Goal: Transaction & Acquisition: Purchase product/service

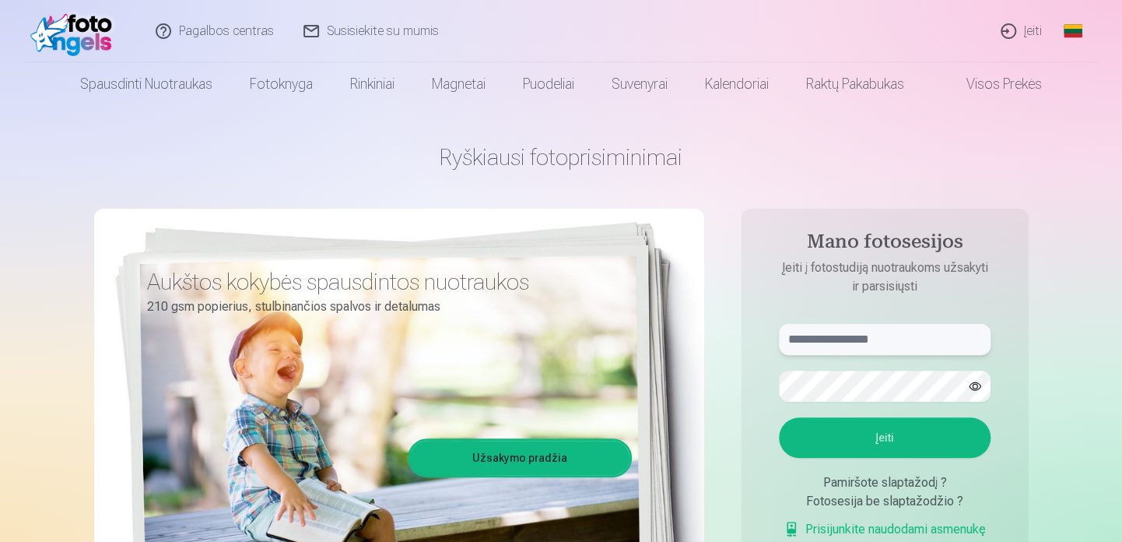
click at [903, 330] on input "text" at bounding box center [885, 339] width 212 height 31
type input "**********"
click at [974, 384] on button "button" at bounding box center [975, 386] width 30 height 30
click at [900, 426] on button "Įeiti" at bounding box center [885, 437] width 212 height 40
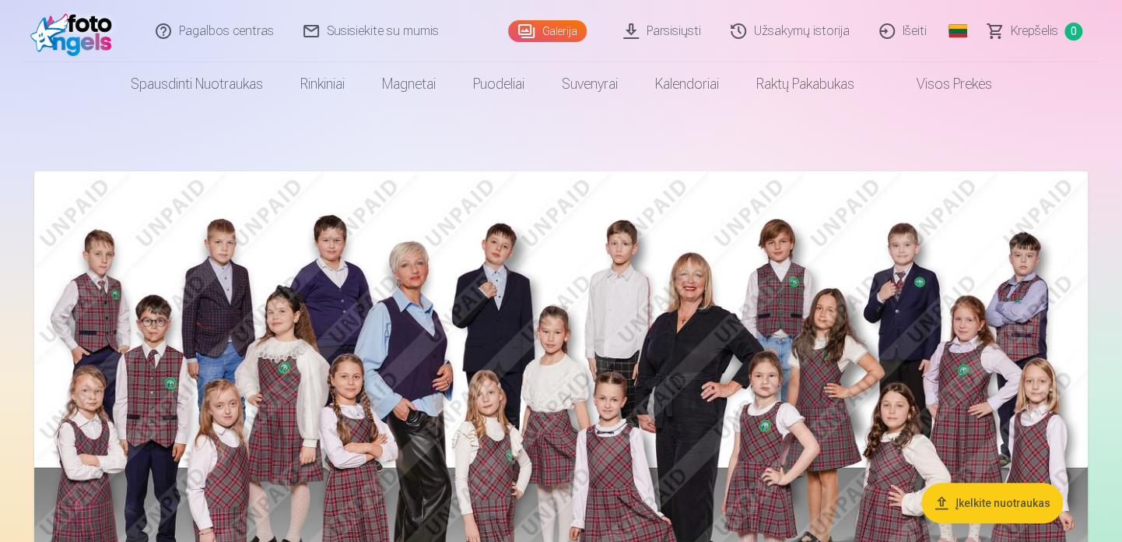
scroll to position [78, 0]
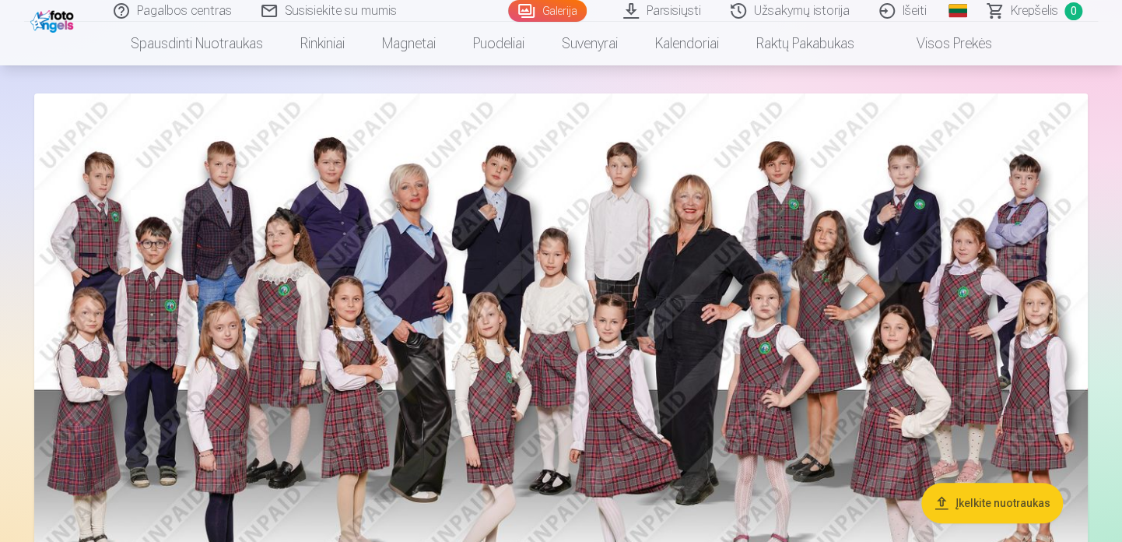
click at [1018, 501] on button "Įkelkite nuotraukas" at bounding box center [992, 502] width 142 height 40
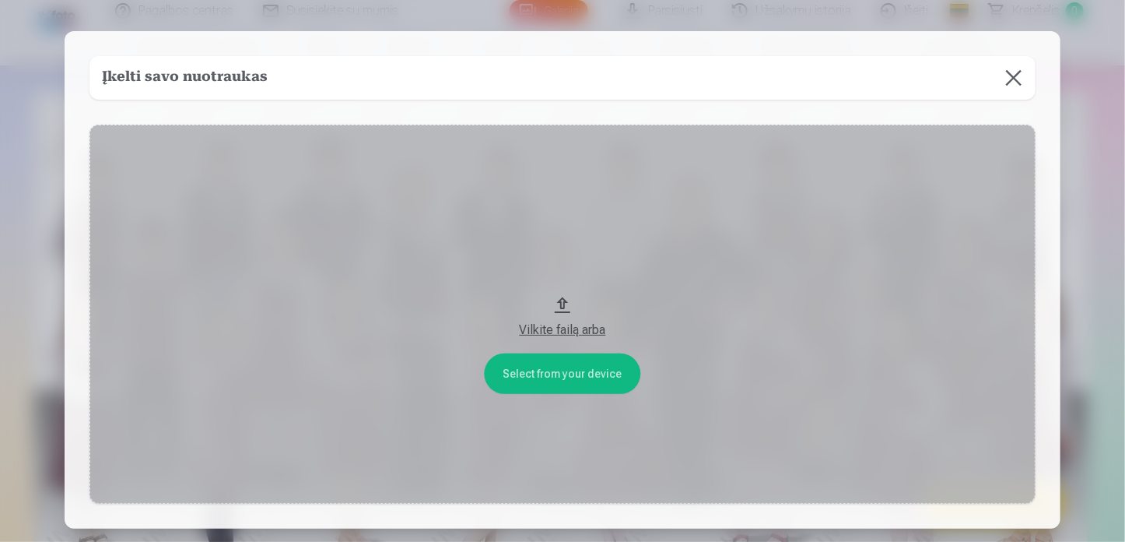
click at [573, 369] on button "Vilkite failą arba" at bounding box center [562, 314] width 946 height 379
click at [1015, 77] on button at bounding box center [1014, 78] width 44 height 44
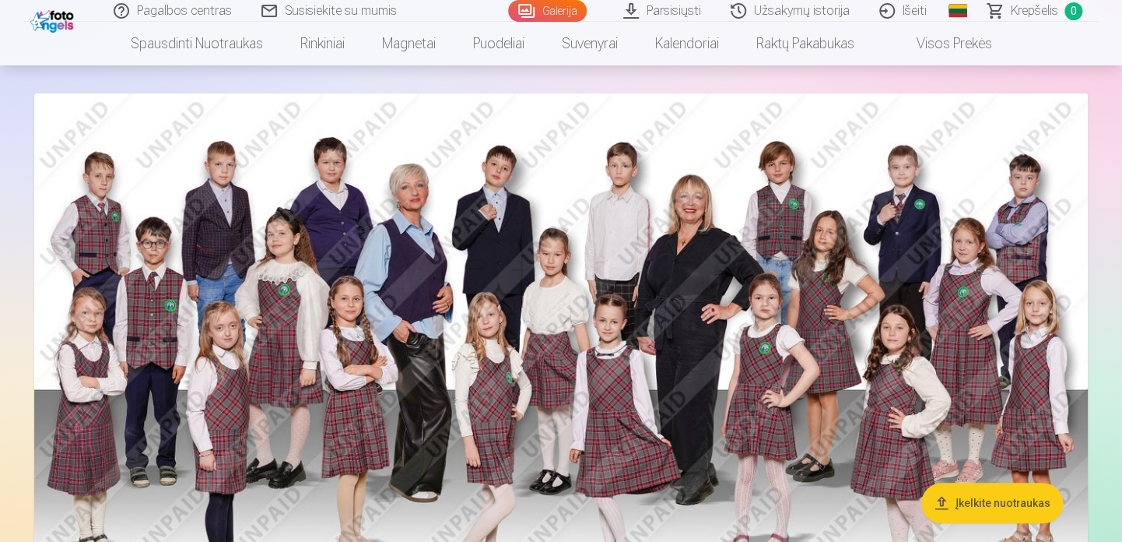
scroll to position [233, 0]
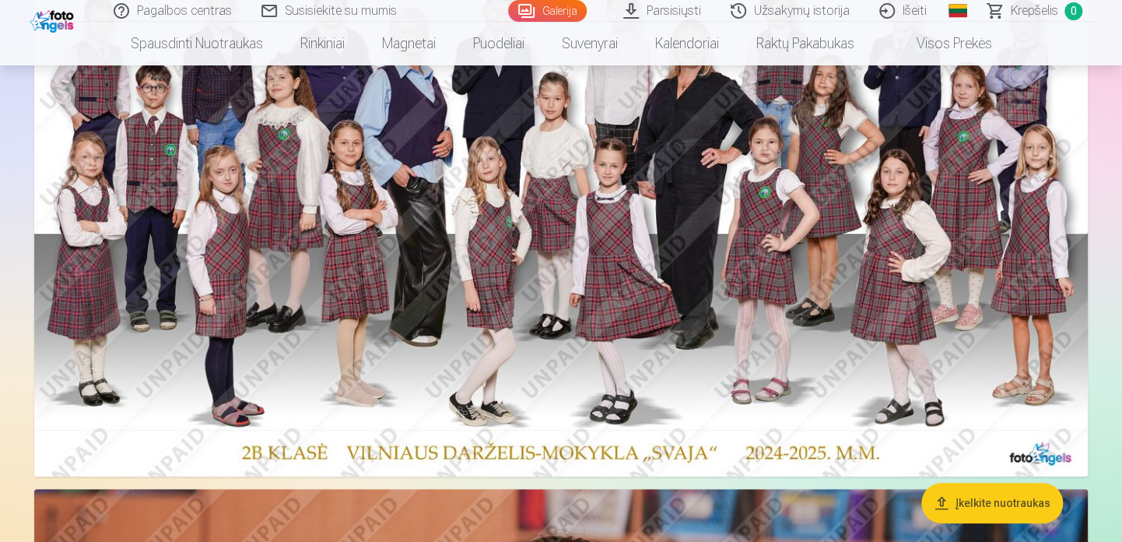
click at [685, 5] on link "Parsisiųsti" at bounding box center [662, 11] width 107 height 22
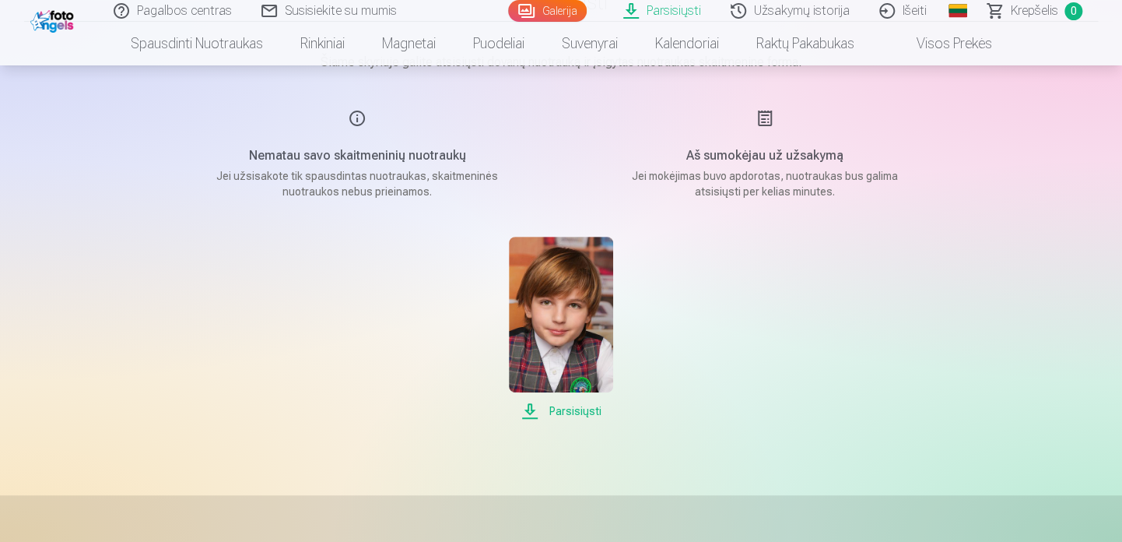
scroll to position [233, 0]
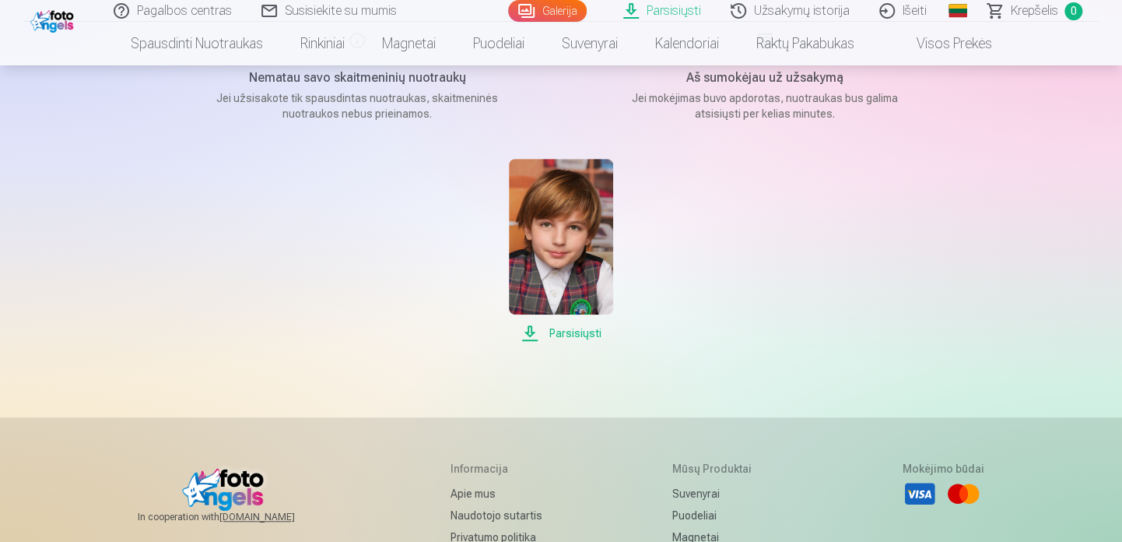
click at [562, 332] on span "Parsisiųsti" at bounding box center [560, 333] width 103 height 19
click at [563, 8] on link "Galerija" at bounding box center [547, 11] width 79 height 22
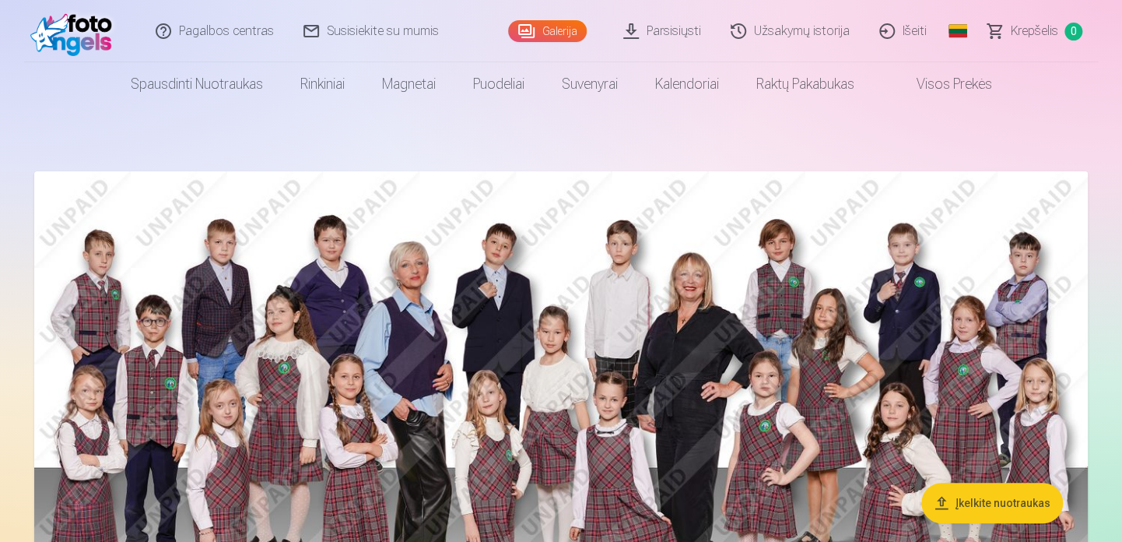
click at [1012, 496] on button "Įkelkite nuotraukas" at bounding box center [992, 502] width 142 height 40
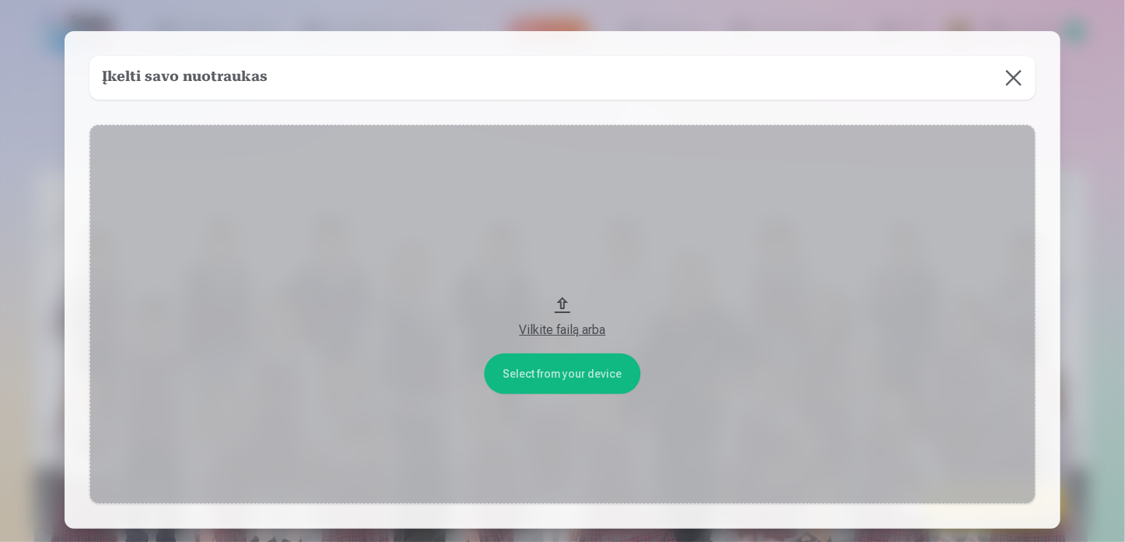
click at [566, 324] on div "Vilkite failą arba" at bounding box center [562, 330] width 915 height 19
click at [1014, 82] on button at bounding box center [1014, 78] width 44 height 44
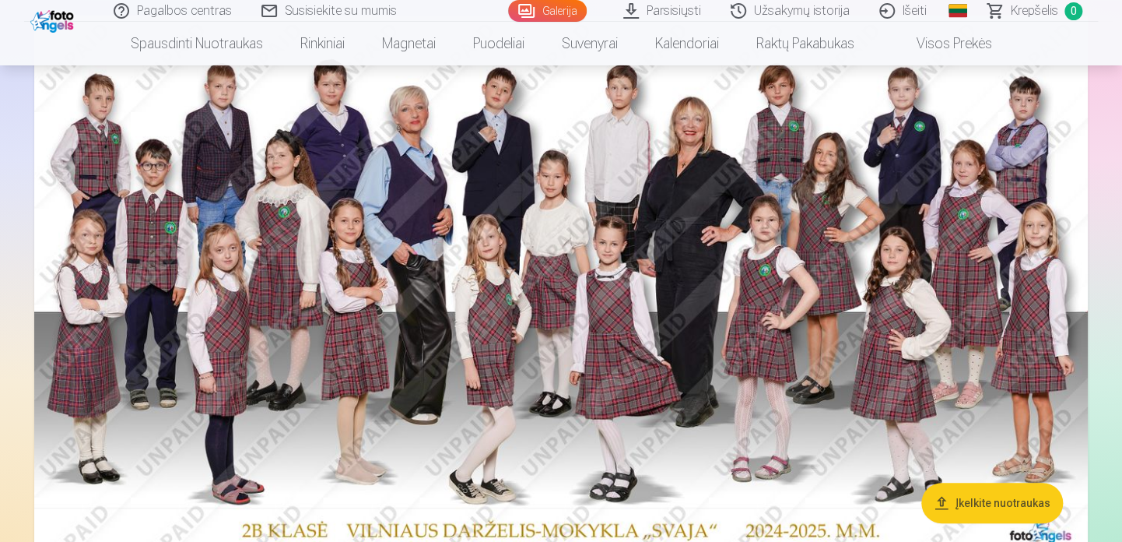
scroll to position [233, 0]
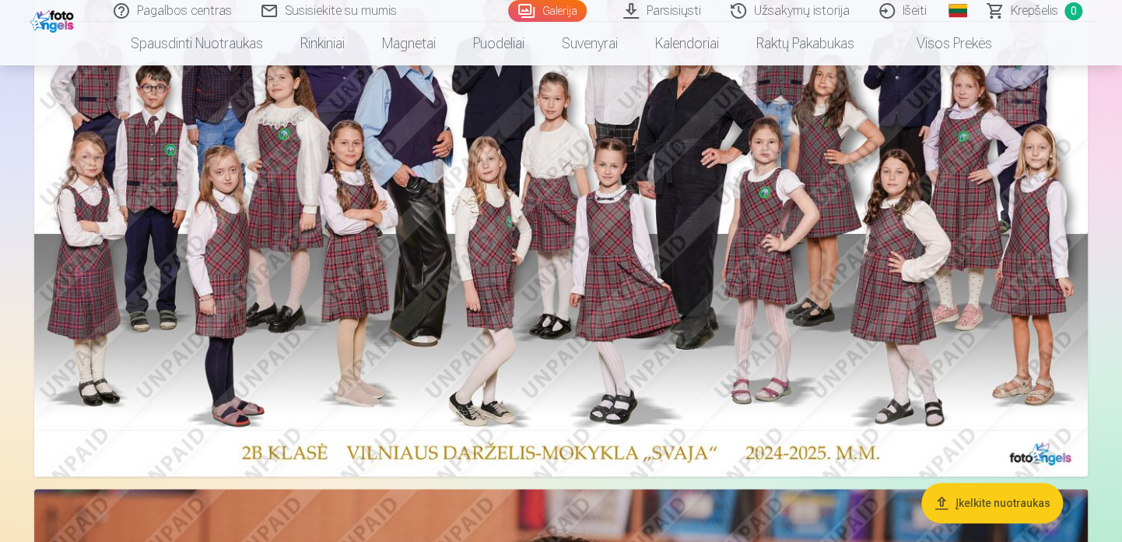
click at [452, 161] on img at bounding box center [561, 207] width 1054 height 538
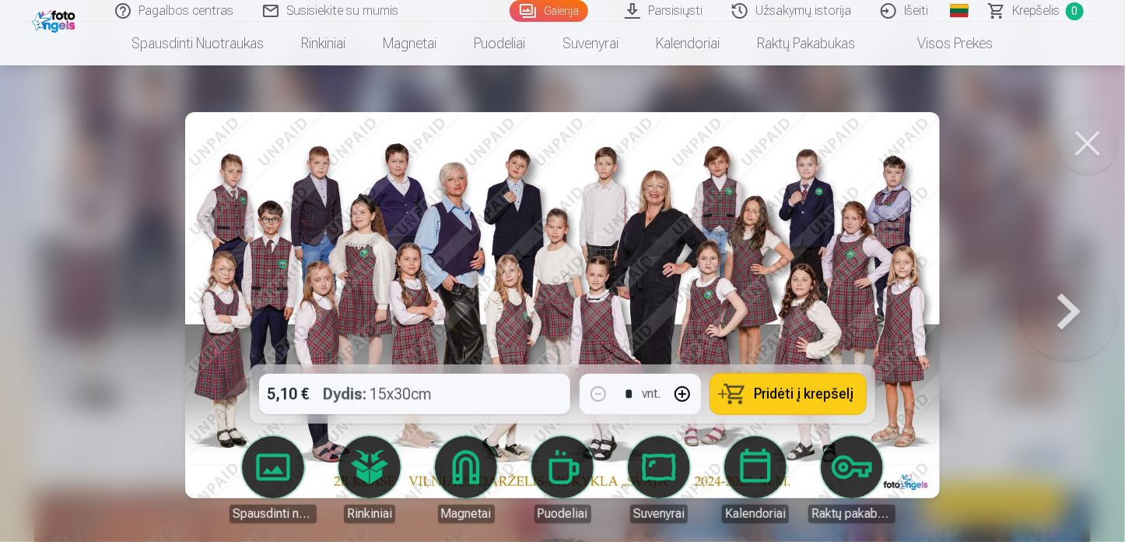
click at [493, 388] on div "5,10 € Dydis : 15x30cm * vnt. Pridėti į krepšelį" at bounding box center [563, 393] width 626 height 59
click at [682, 389] on button "button" at bounding box center [682, 393] width 37 height 37
click at [599, 391] on button "button" at bounding box center [598, 393] width 37 height 37
type input "*"
click at [417, 388] on div "5,10 € Dydis : 15x30cm * vnt. Pridėti į krepšelį" at bounding box center [563, 393] width 626 height 59
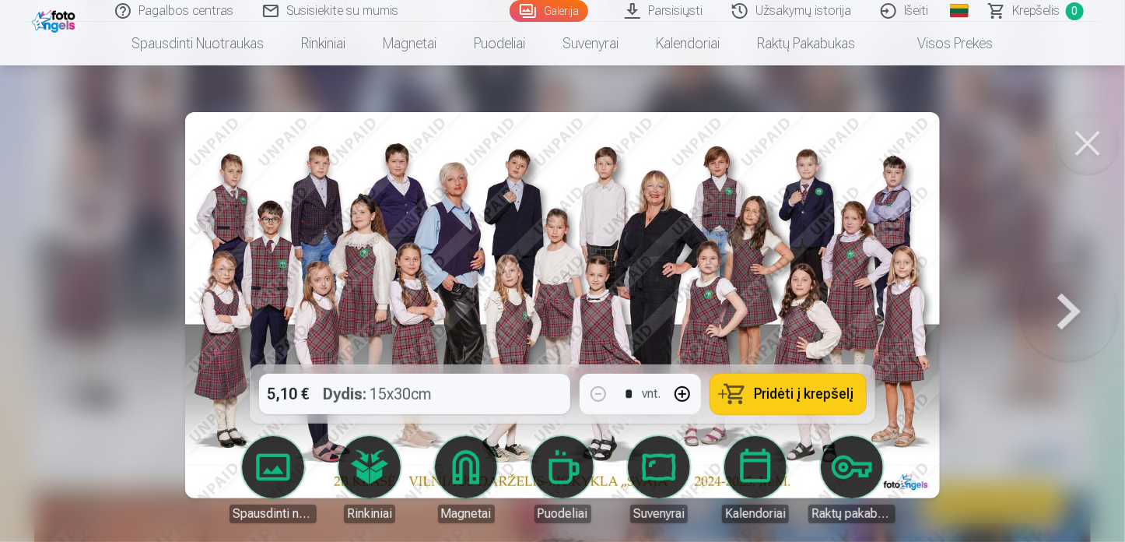
click at [798, 388] on span "Pridėti į krepšelį" at bounding box center [804, 394] width 100 height 14
click at [1099, 151] on button at bounding box center [1088, 143] width 62 height 62
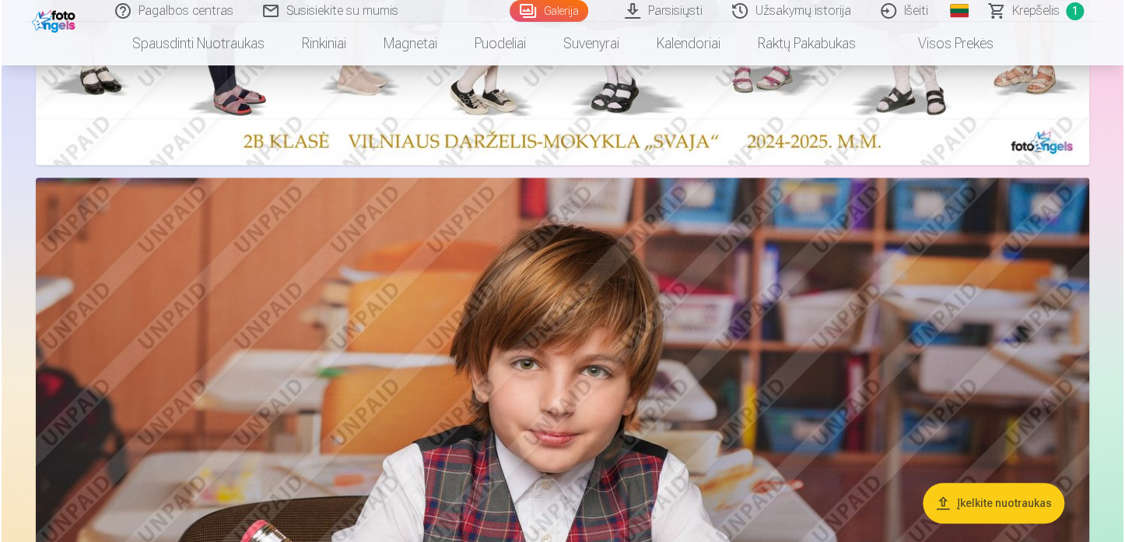
scroll to position [778, 0]
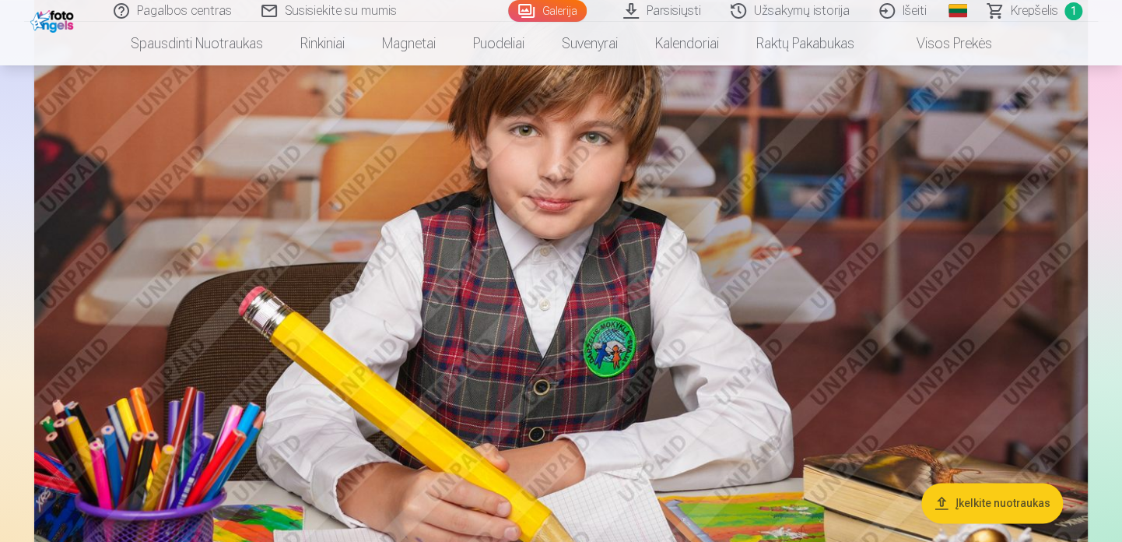
click at [816, 332] on img at bounding box center [561, 295] width 1054 height 702
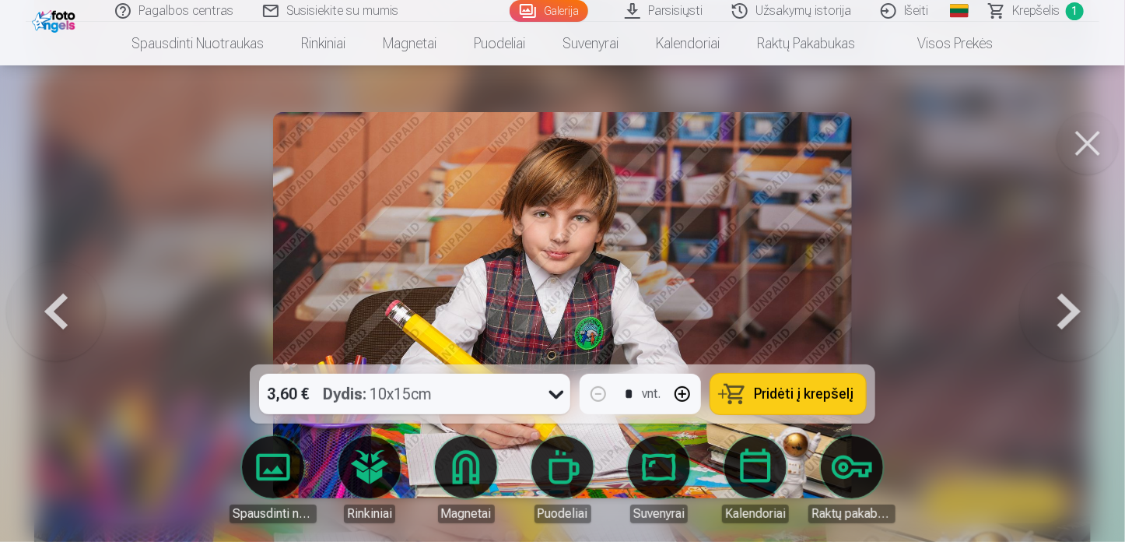
click at [750, 392] on button "Pridėti į krepšelį" at bounding box center [788, 394] width 156 height 40
click at [1061, 309] on button at bounding box center [1069, 304] width 100 height 87
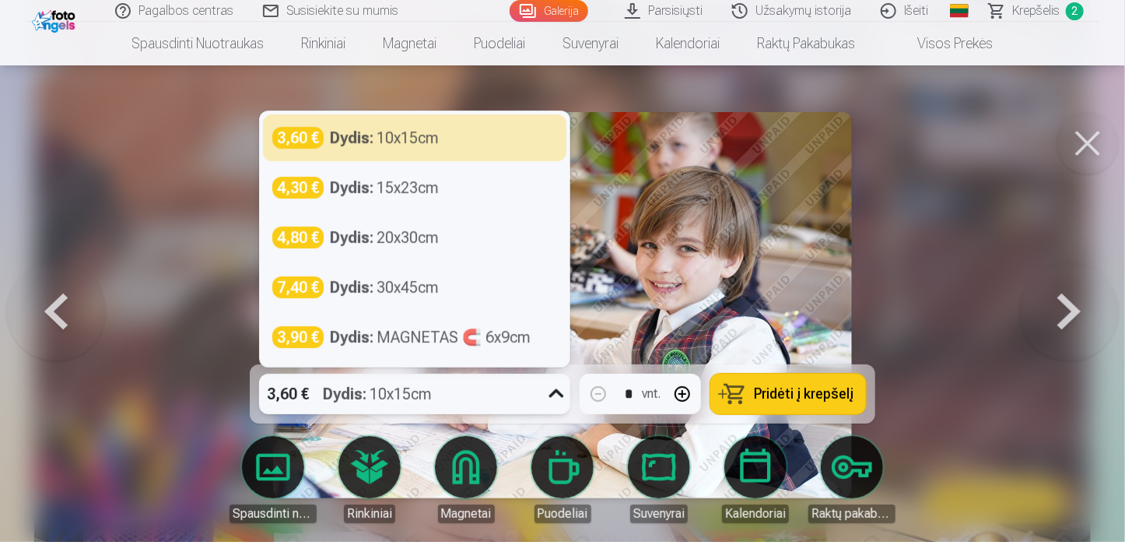
click at [554, 391] on icon at bounding box center [556, 393] width 25 height 25
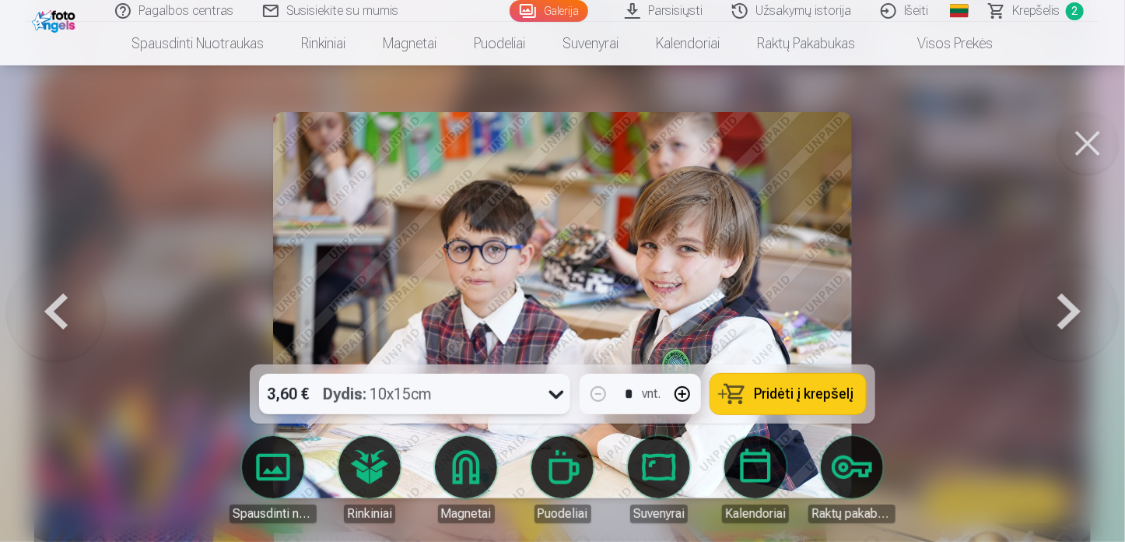
click at [555, 389] on icon at bounding box center [556, 393] width 25 height 25
click at [58, 309] on button at bounding box center [56, 304] width 100 height 87
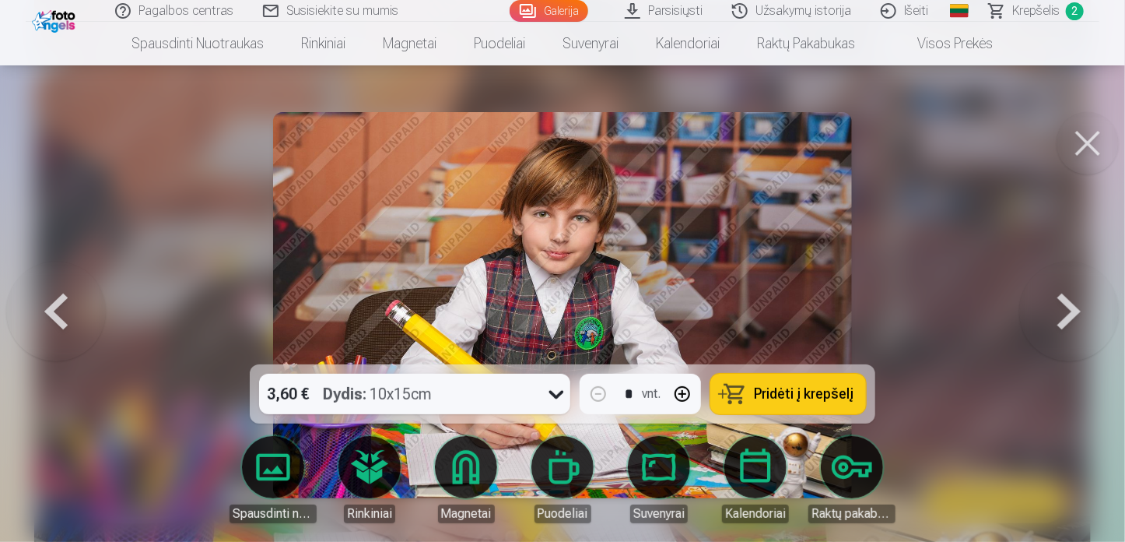
click at [51, 300] on button at bounding box center [56, 304] width 100 height 87
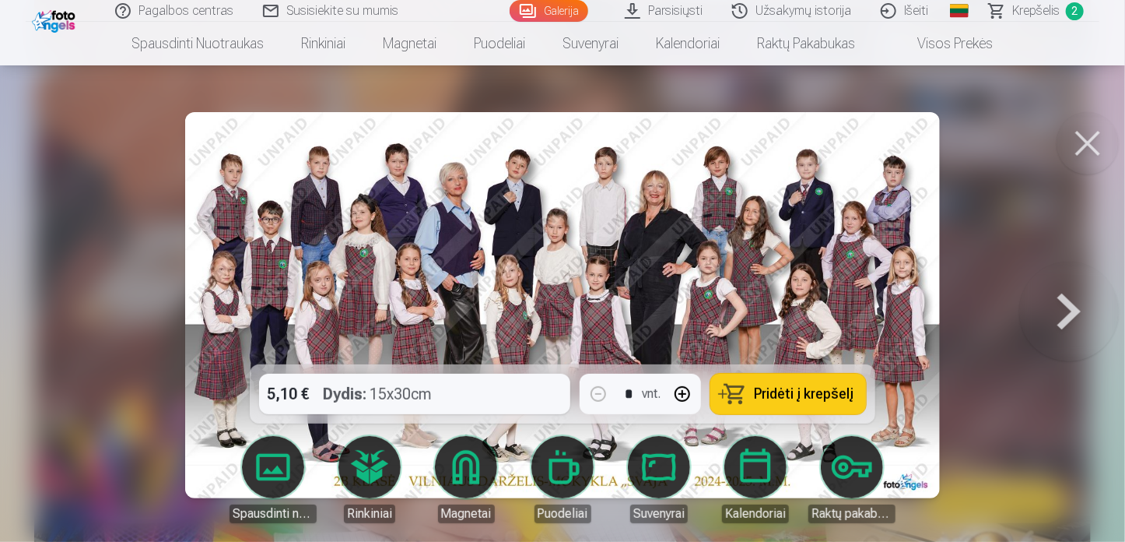
click at [1074, 314] on button at bounding box center [1069, 304] width 100 height 87
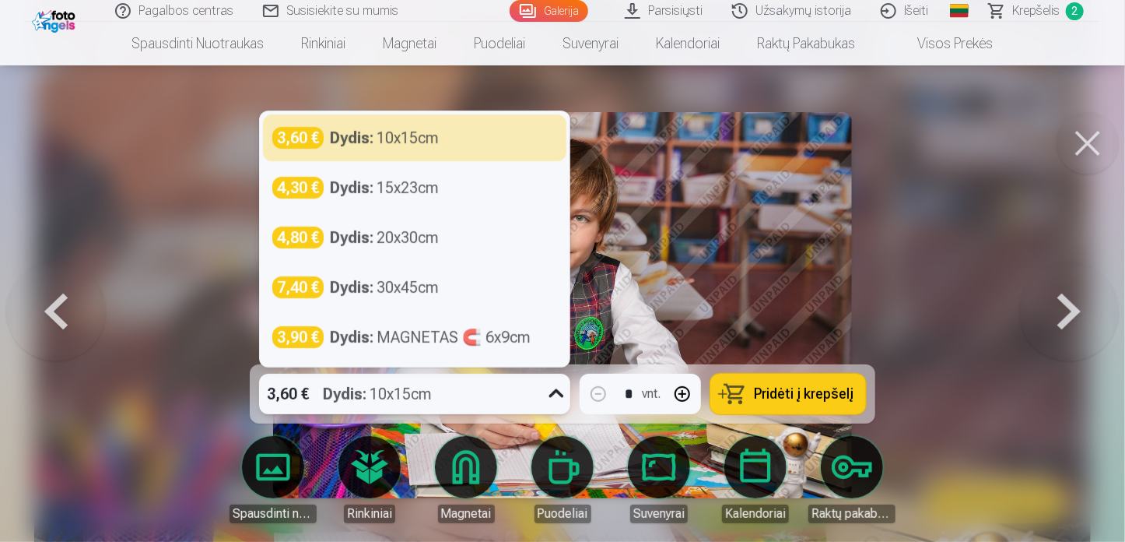
click at [556, 391] on icon at bounding box center [556, 393] width 25 height 25
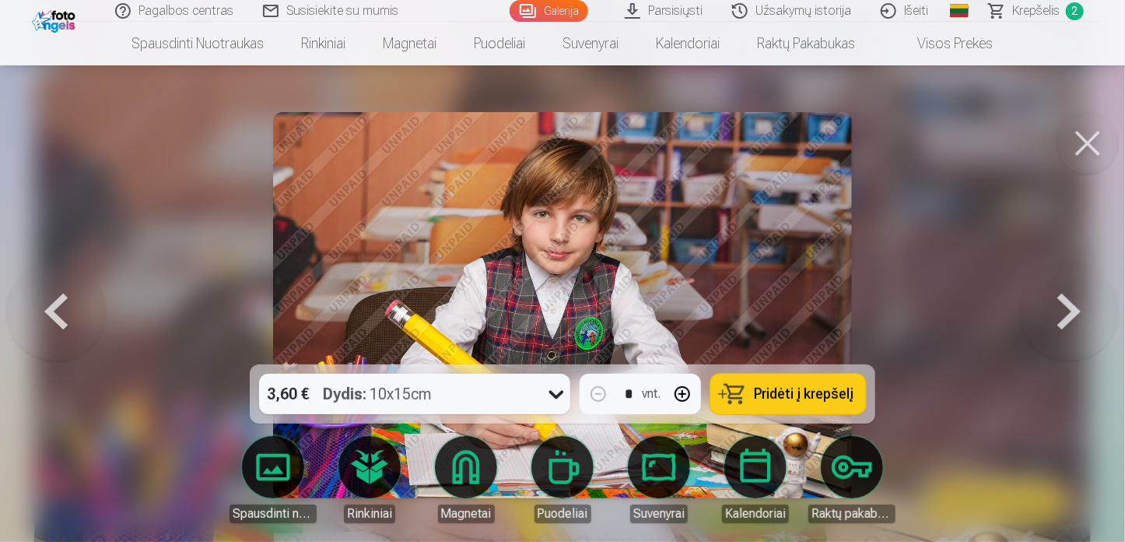
click at [1003, 239] on div at bounding box center [562, 271] width 1125 height 542
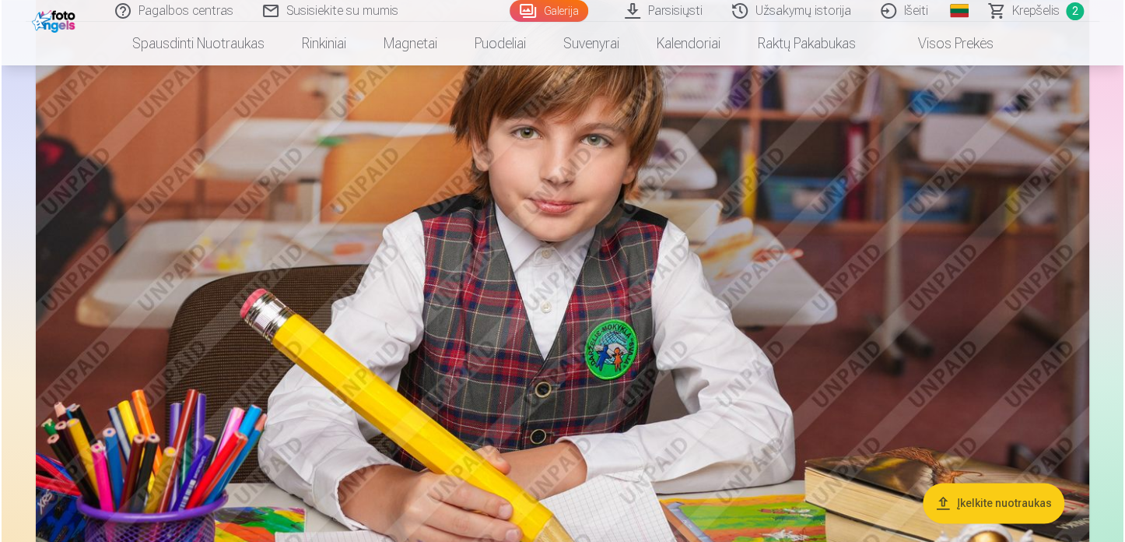
scroll to position [542, 0]
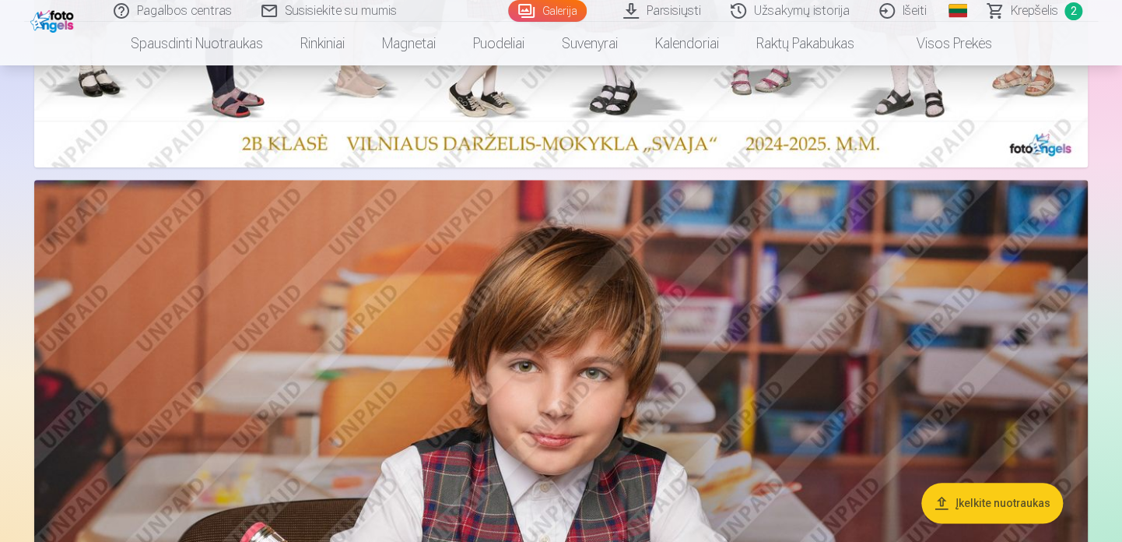
click at [865, 294] on img at bounding box center [561, 531] width 1054 height 702
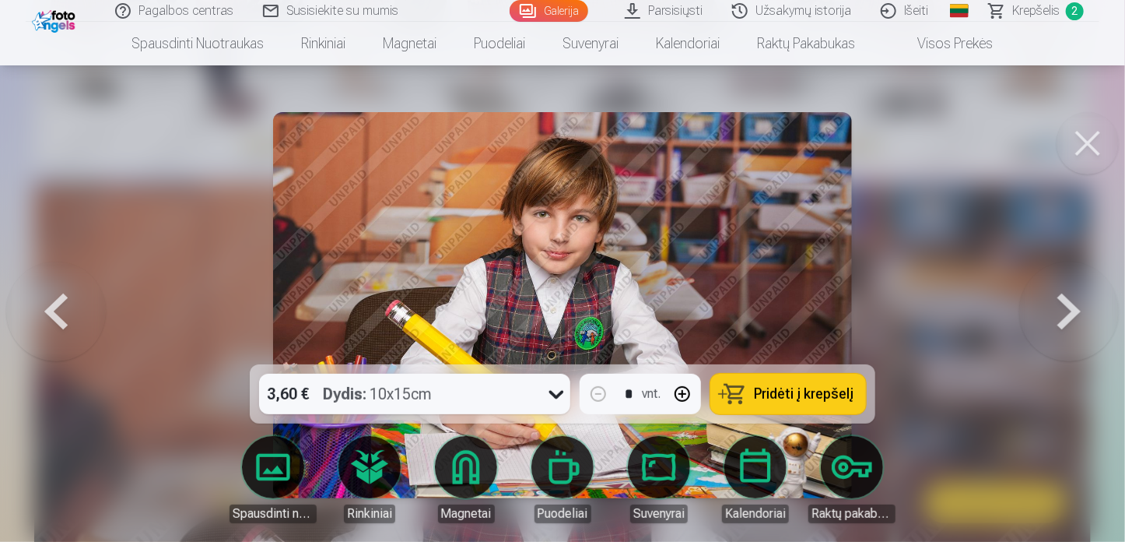
click at [1048, 10] on span "Krepšelis" at bounding box center [1035, 11] width 47 height 19
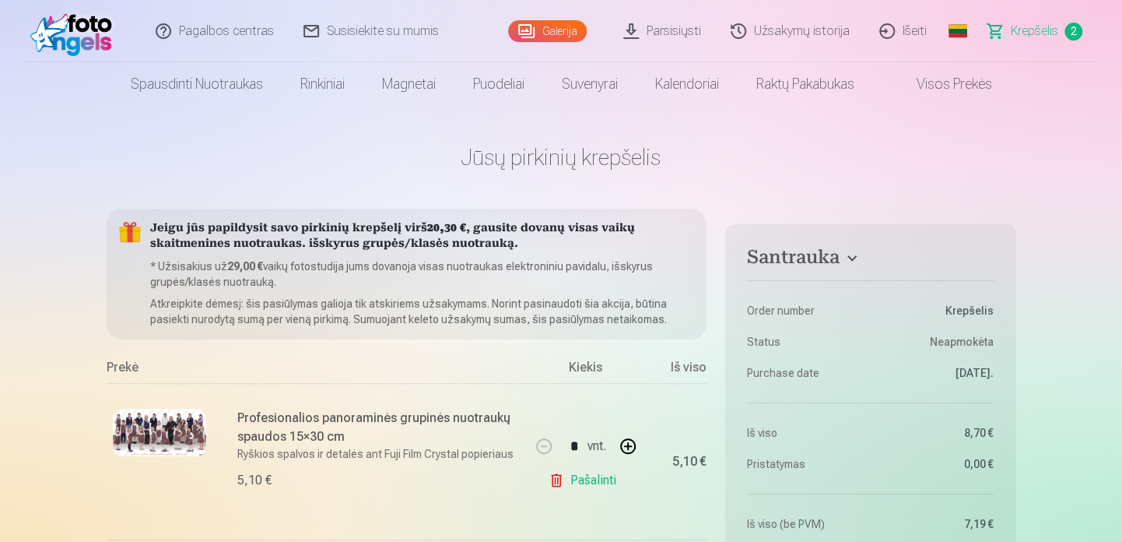
scroll to position [156, 0]
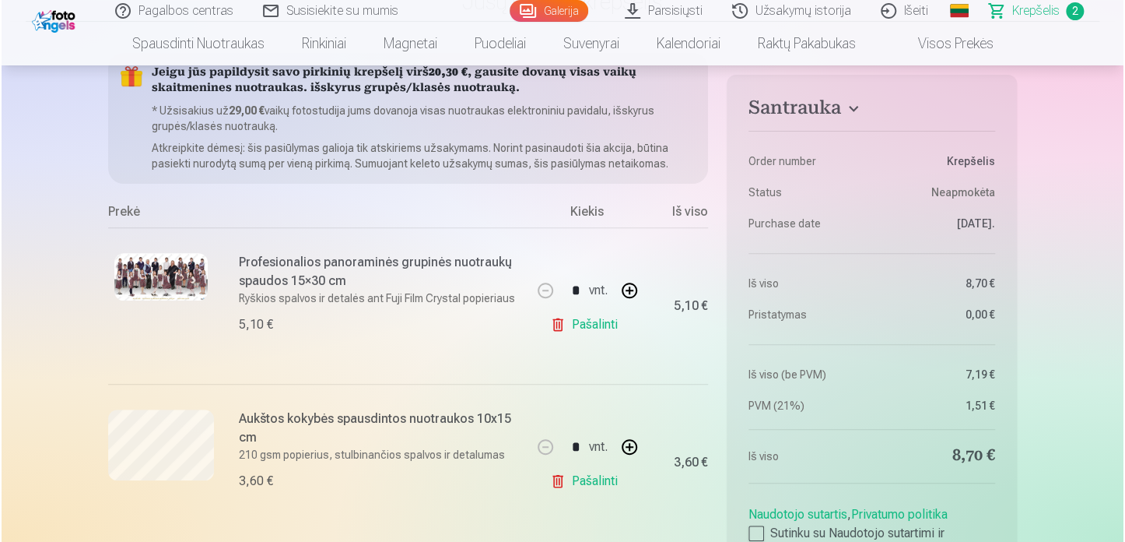
scroll to position [542, 0]
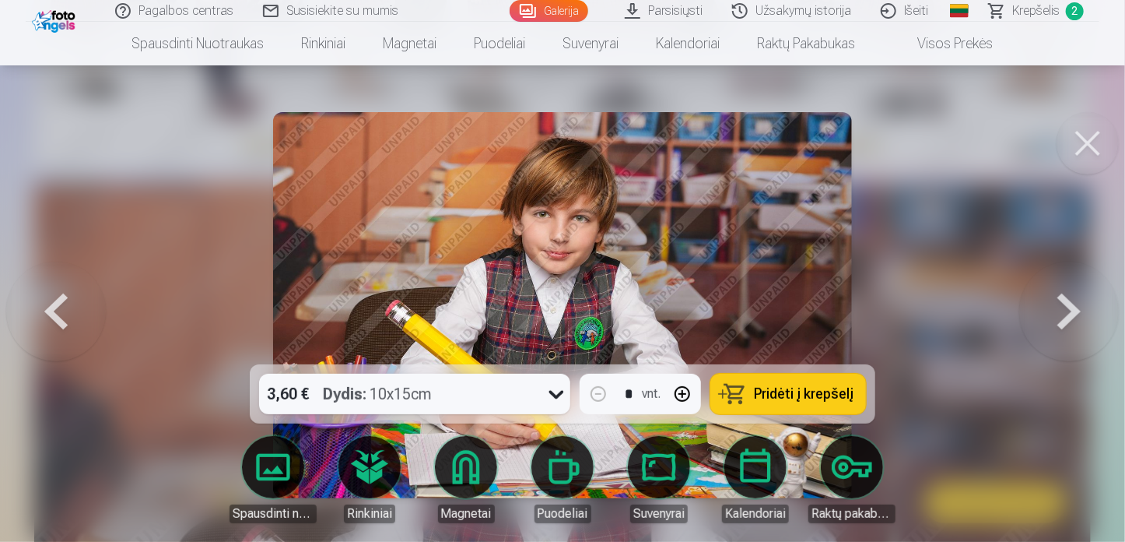
click at [1068, 299] on button at bounding box center [1069, 304] width 100 height 87
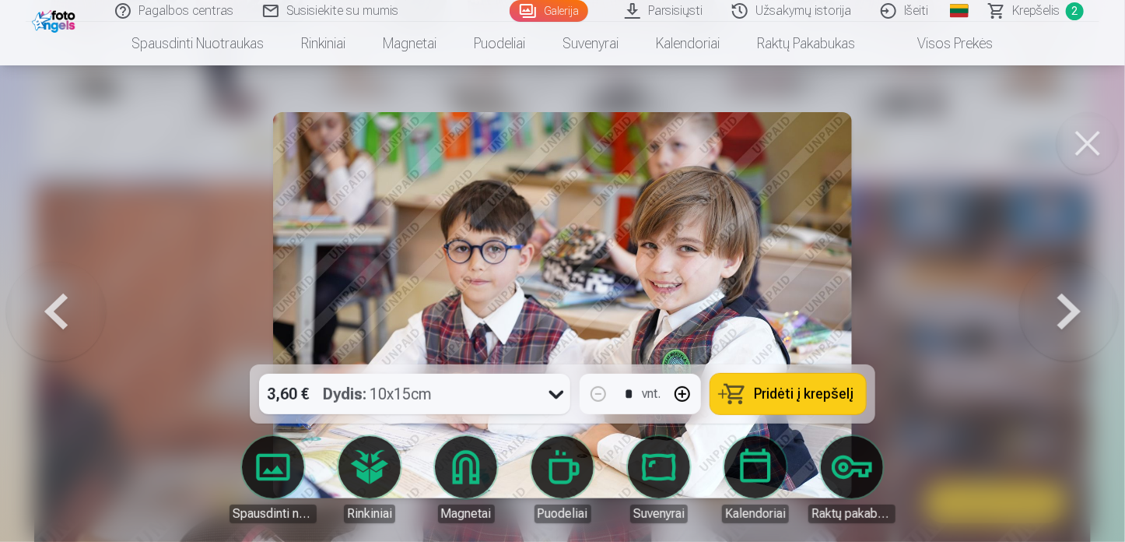
click at [770, 395] on span "Pridėti į krepšelį" at bounding box center [804, 394] width 100 height 14
click at [1065, 310] on button at bounding box center [1069, 304] width 100 height 87
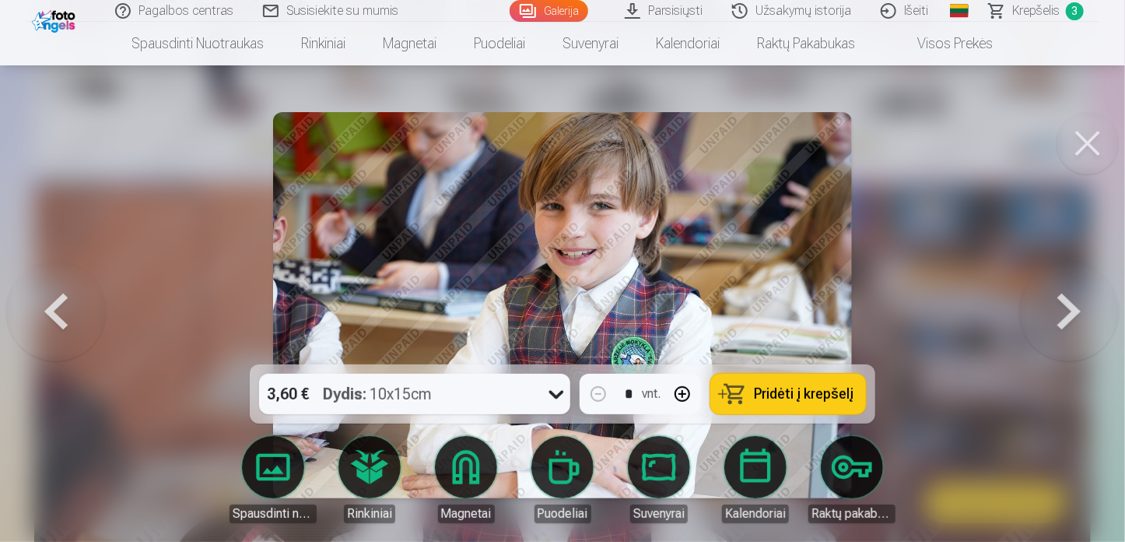
click at [1068, 315] on button at bounding box center [1069, 304] width 100 height 87
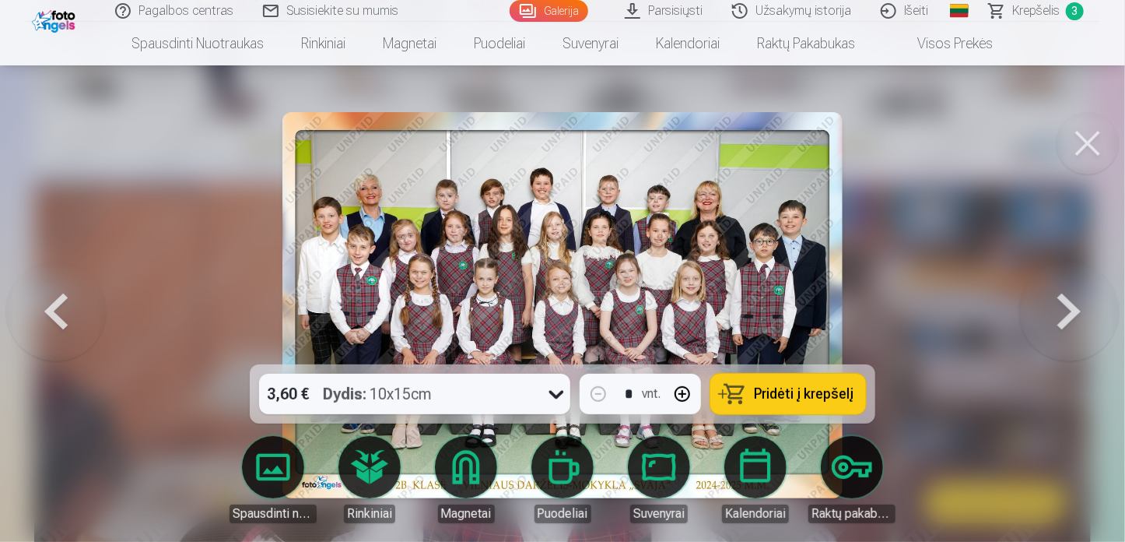
click at [804, 391] on span "Pridėti į krepšelį" at bounding box center [804, 394] width 100 height 14
click at [1065, 307] on button at bounding box center [1069, 304] width 100 height 87
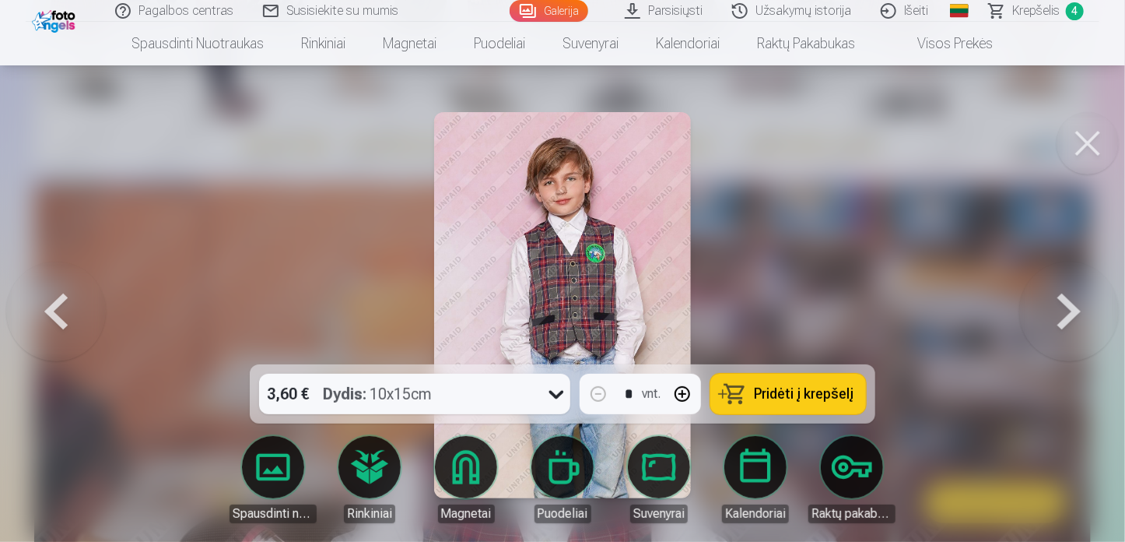
click at [810, 387] on span "Pridėti į krepšelį" at bounding box center [804, 394] width 100 height 14
click at [1075, 299] on button at bounding box center [1069, 304] width 100 height 87
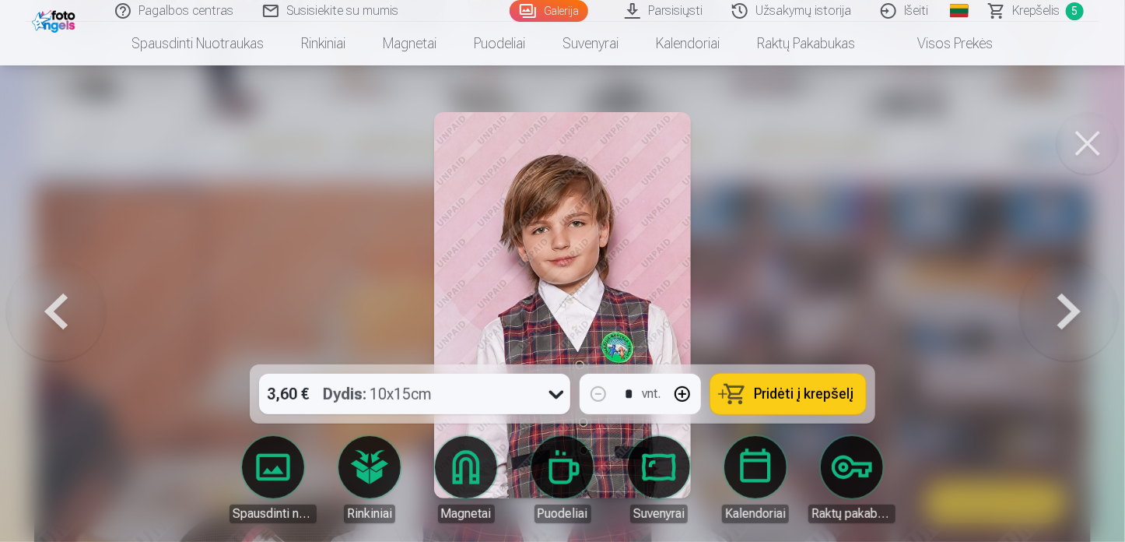
click at [72, 326] on button at bounding box center [56, 304] width 100 height 87
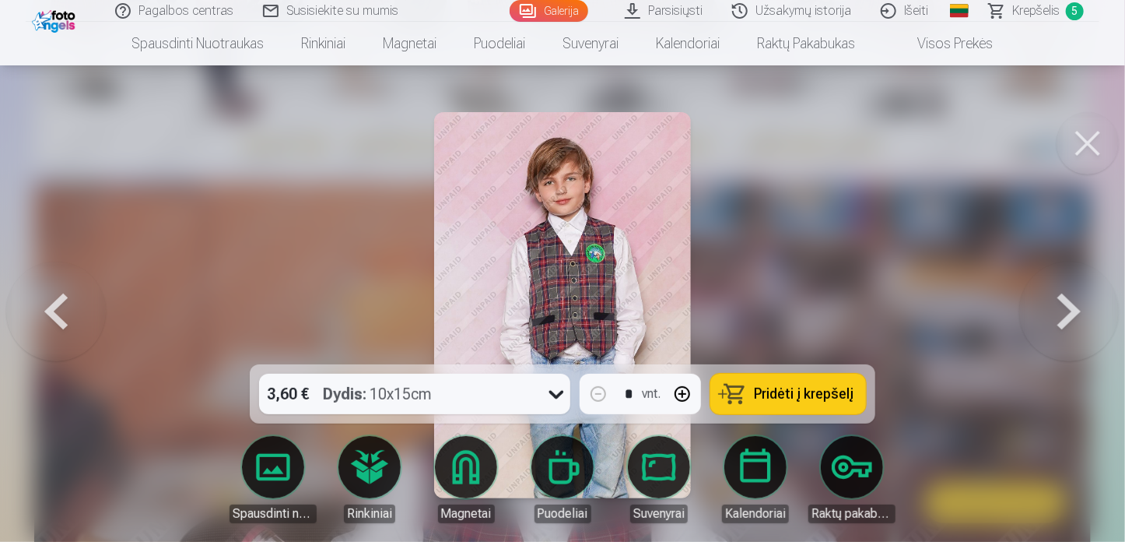
click at [1076, 303] on button at bounding box center [1069, 304] width 100 height 87
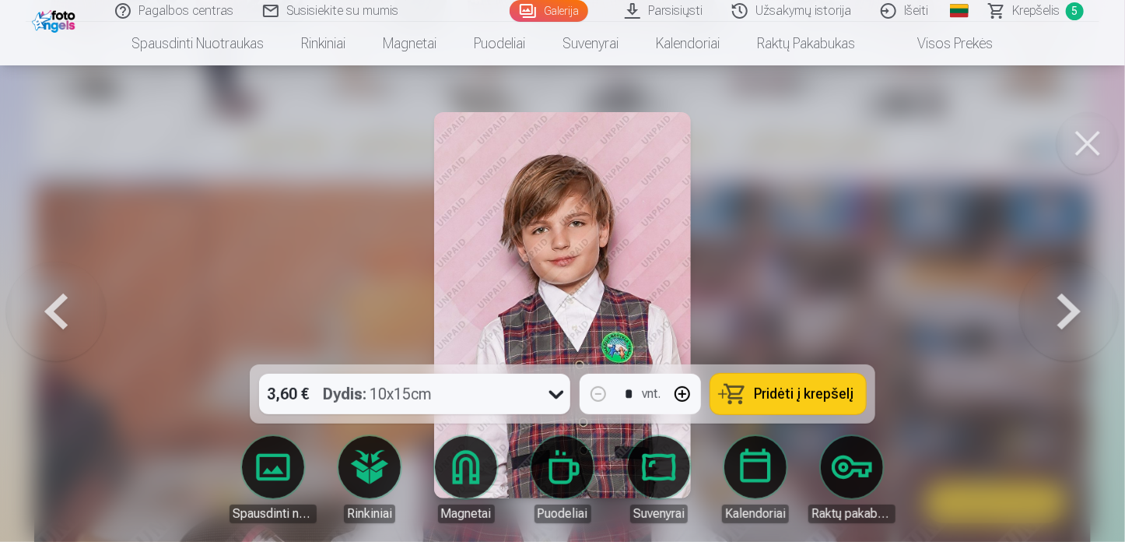
click at [827, 395] on span "Pridėti į krepšelį" at bounding box center [804, 394] width 100 height 14
click at [1072, 301] on button at bounding box center [1069, 304] width 100 height 87
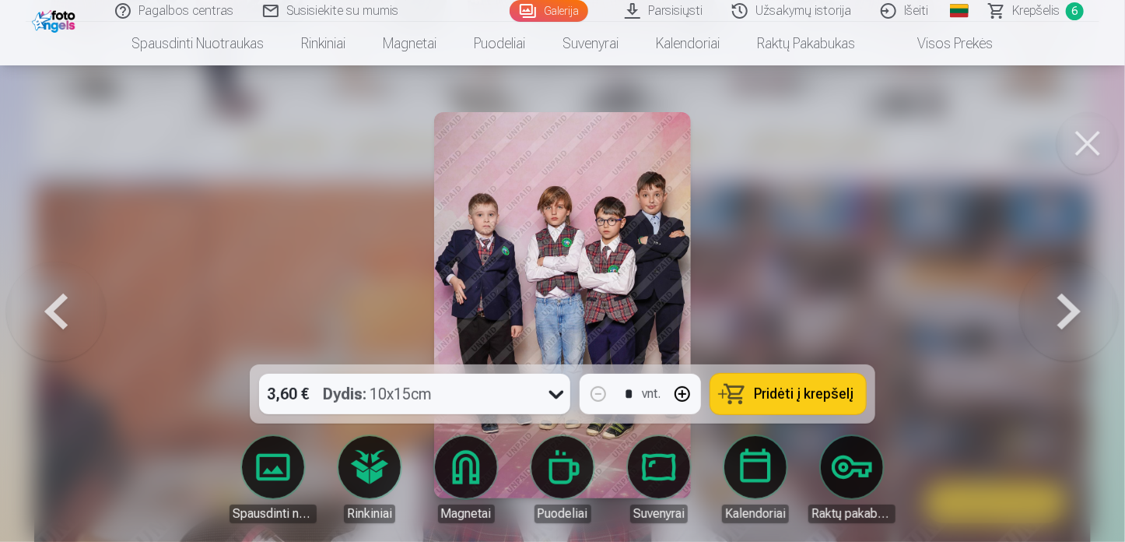
click at [1072, 301] on button at bounding box center [1069, 304] width 100 height 87
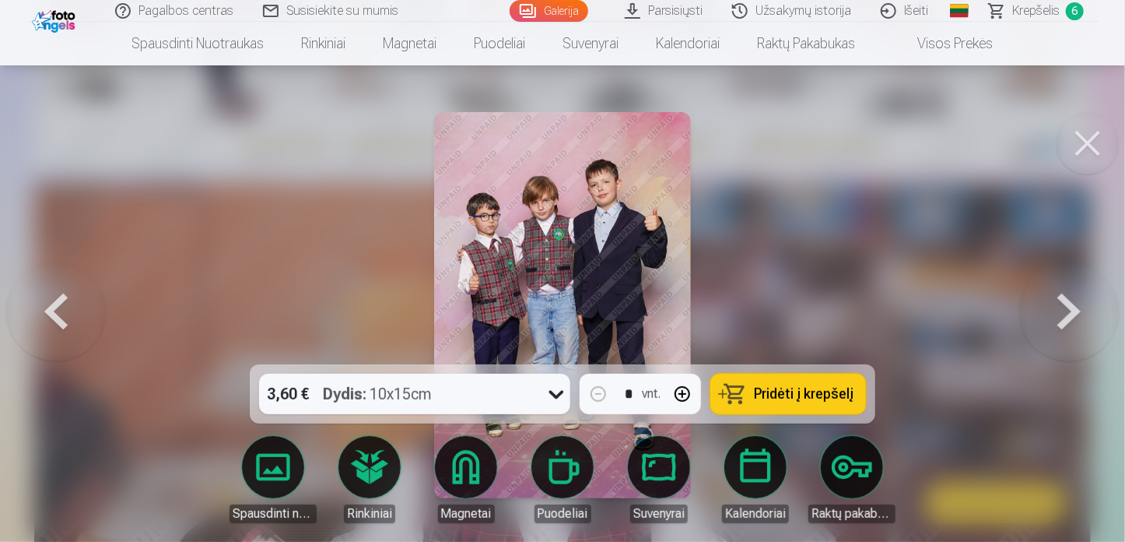
click at [56, 323] on button at bounding box center [56, 304] width 100 height 87
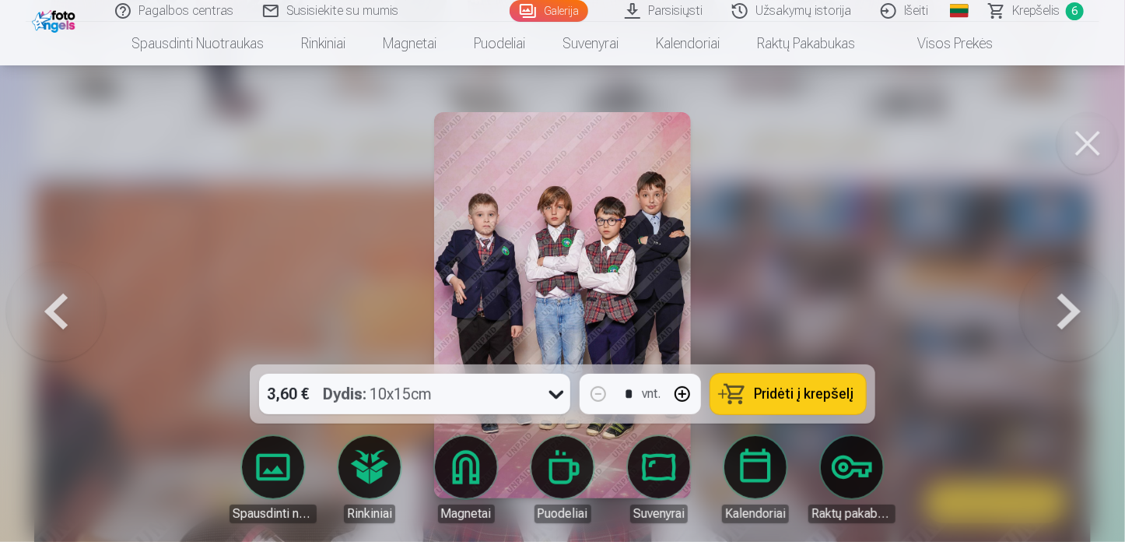
click at [1078, 304] on button at bounding box center [1069, 304] width 100 height 87
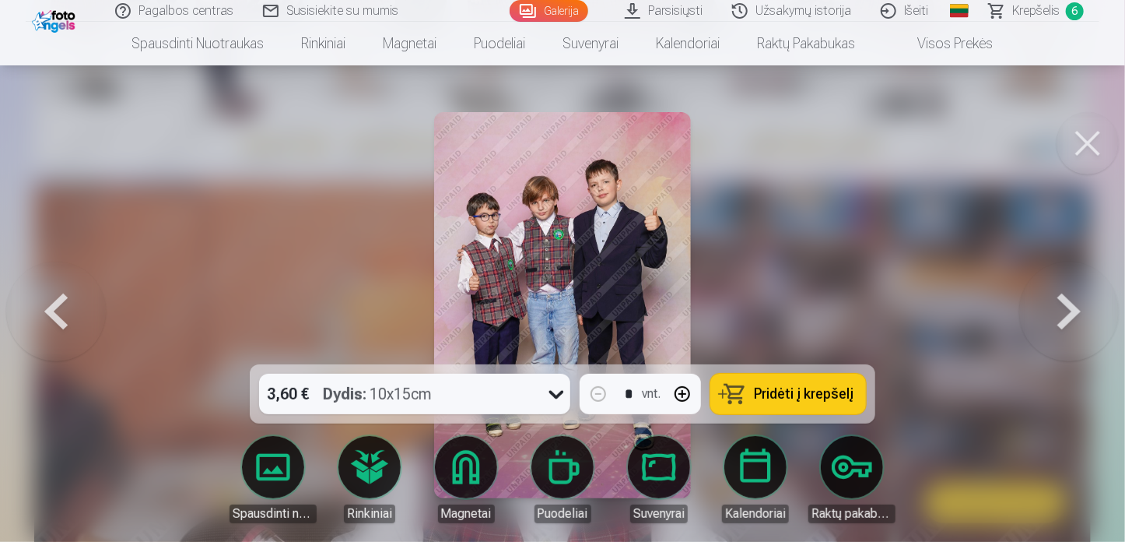
click at [827, 388] on span "Pridėti į krepšelį" at bounding box center [804, 394] width 100 height 14
click at [1061, 303] on button at bounding box center [1069, 304] width 100 height 87
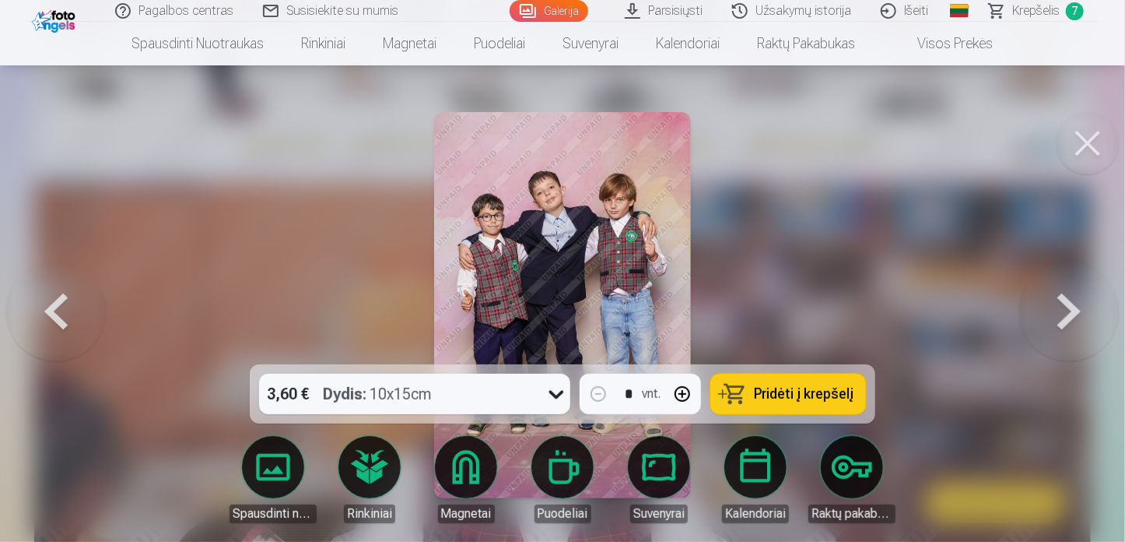
click at [770, 396] on span "Pridėti į krepšelį" at bounding box center [804, 394] width 100 height 14
click at [1061, 306] on button at bounding box center [1069, 304] width 100 height 87
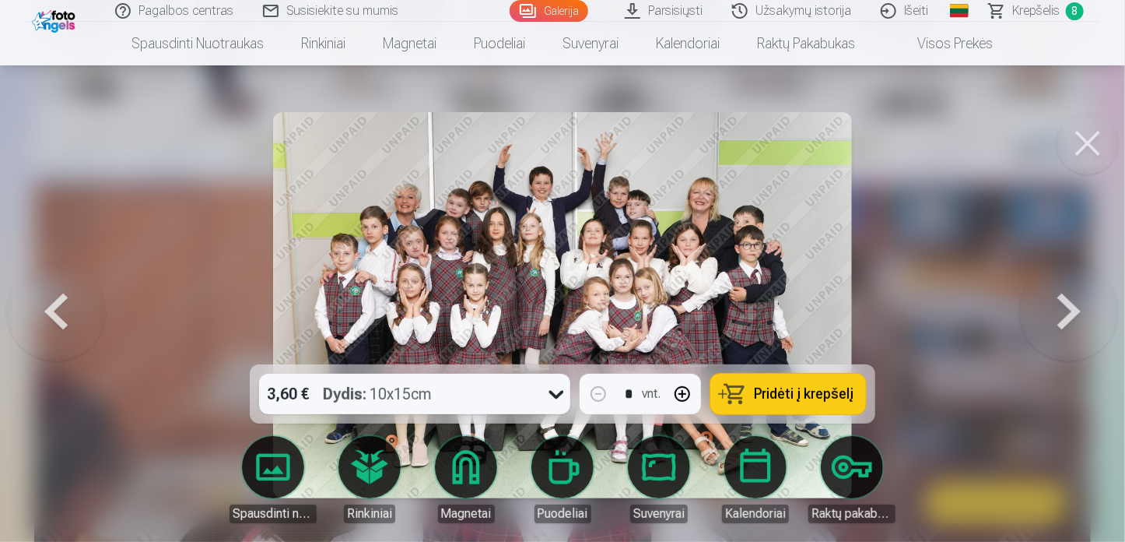
click at [833, 395] on span "Pridėti į krepšelį" at bounding box center [804, 394] width 100 height 14
click at [1056, 312] on button at bounding box center [1069, 304] width 100 height 87
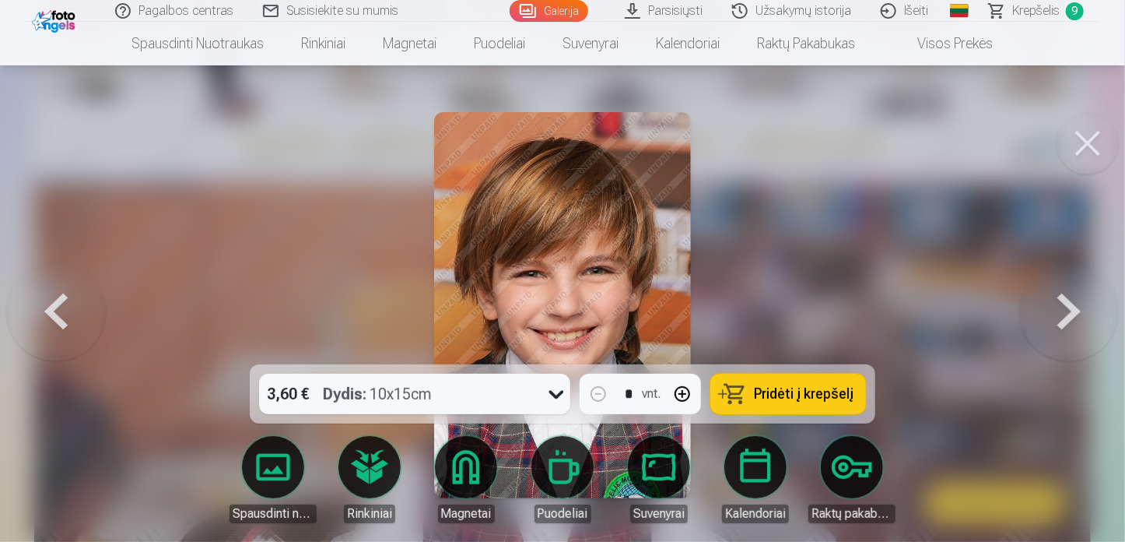
click at [1056, 312] on button at bounding box center [1069, 304] width 100 height 87
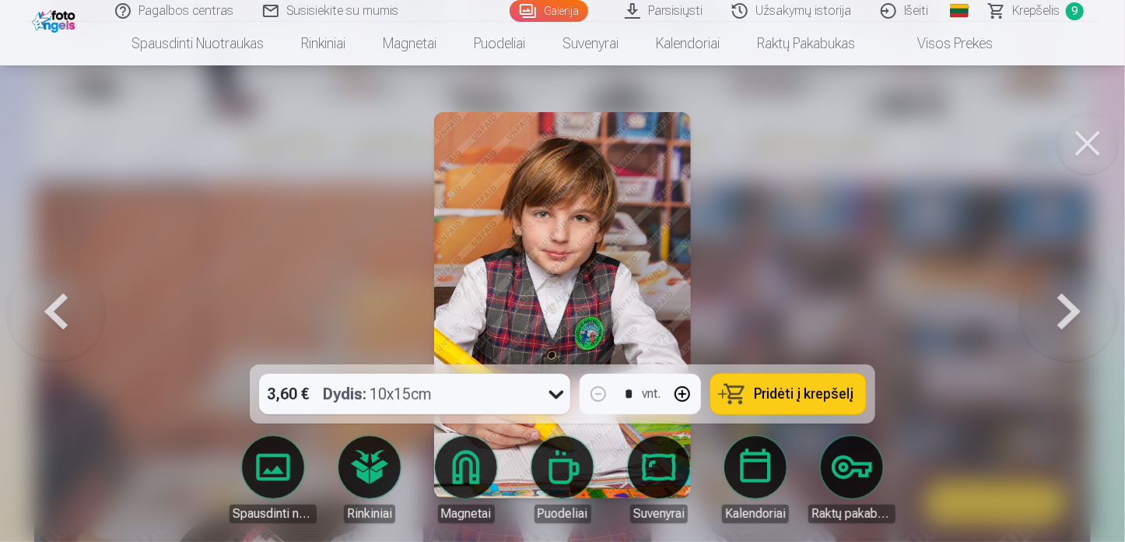
click at [819, 395] on span "Pridėti į krepšelį" at bounding box center [804, 394] width 100 height 14
click at [1053, 323] on button at bounding box center [1069, 304] width 100 height 87
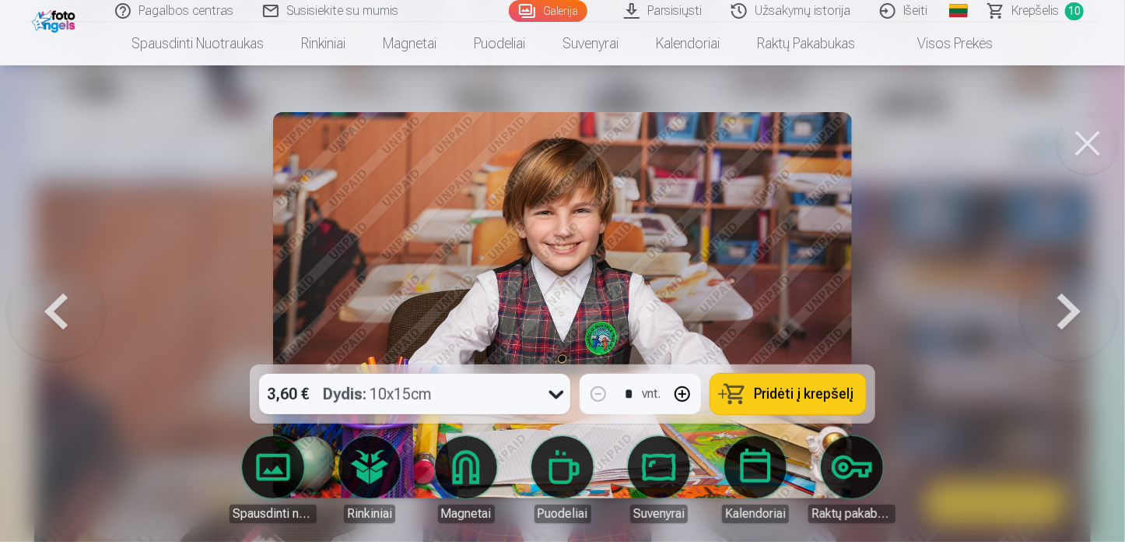
click at [1051, 323] on button at bounding box center [1069, 304] width 100 height 87
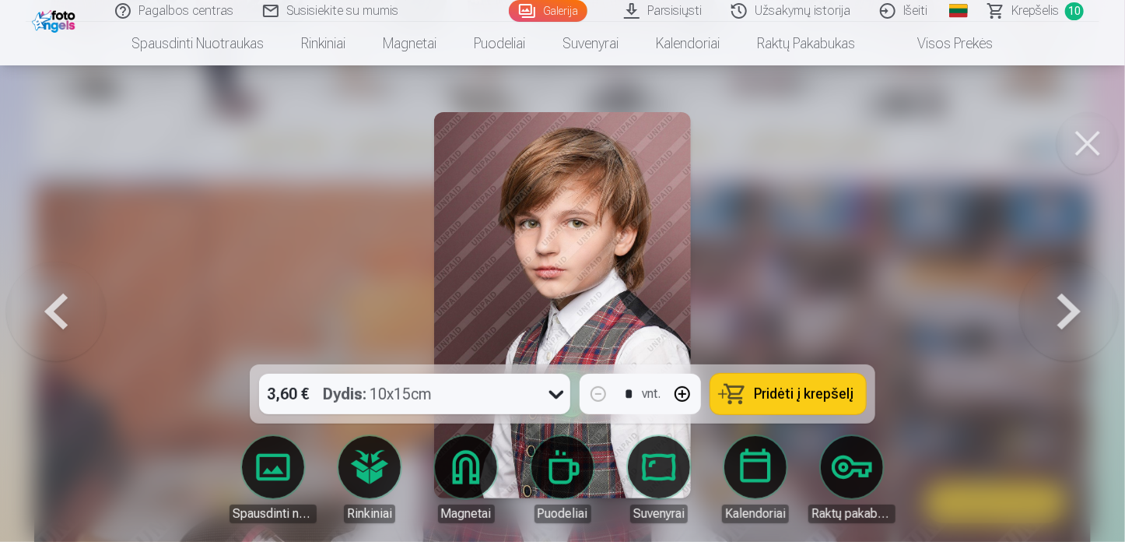
click at [816, 398] on span "Pridėti į krepšelį" at bounding box center [804, 394] width 100 height 14
click at [1067, 319] on button at bounding box center [1069, 304] width 100 height 87
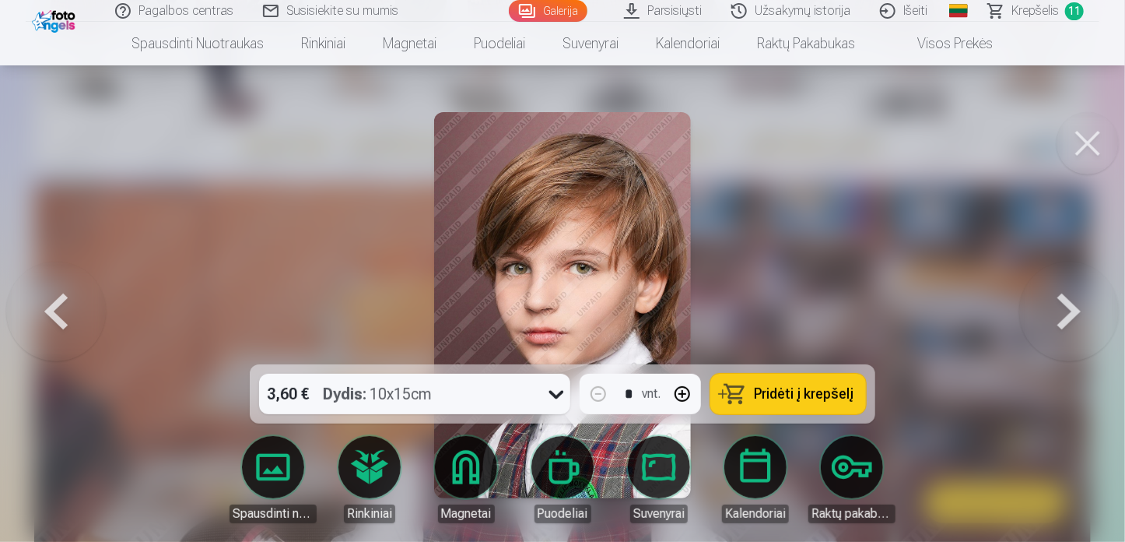
click at [766, 395] on span "Pridėti į krepšelį" at bounding box center [804, 394] width 100 height 14
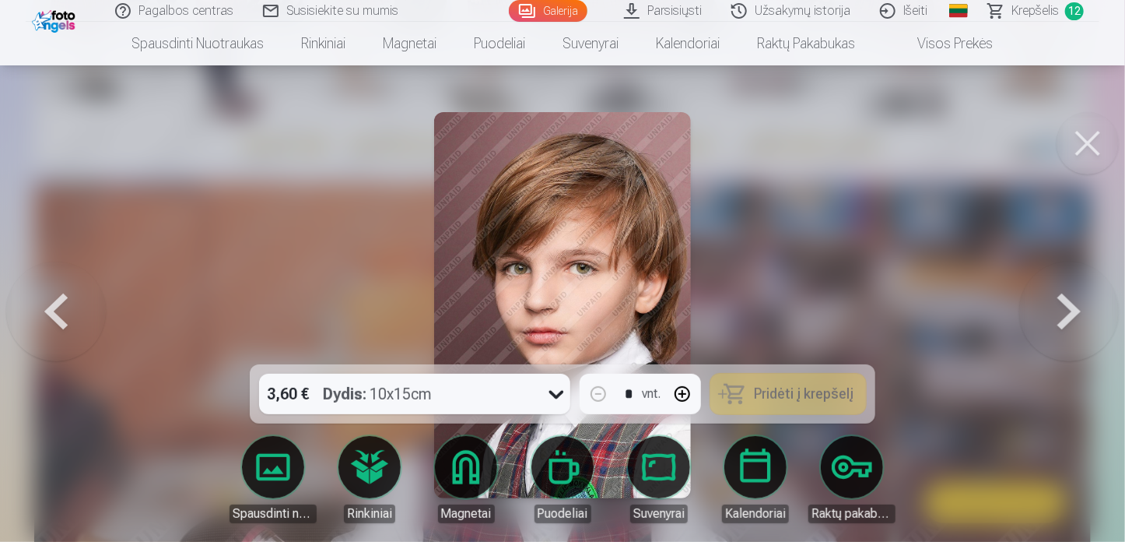
click at [1067, 304] on button at bounding box center [1069, 304] width 100 height 87
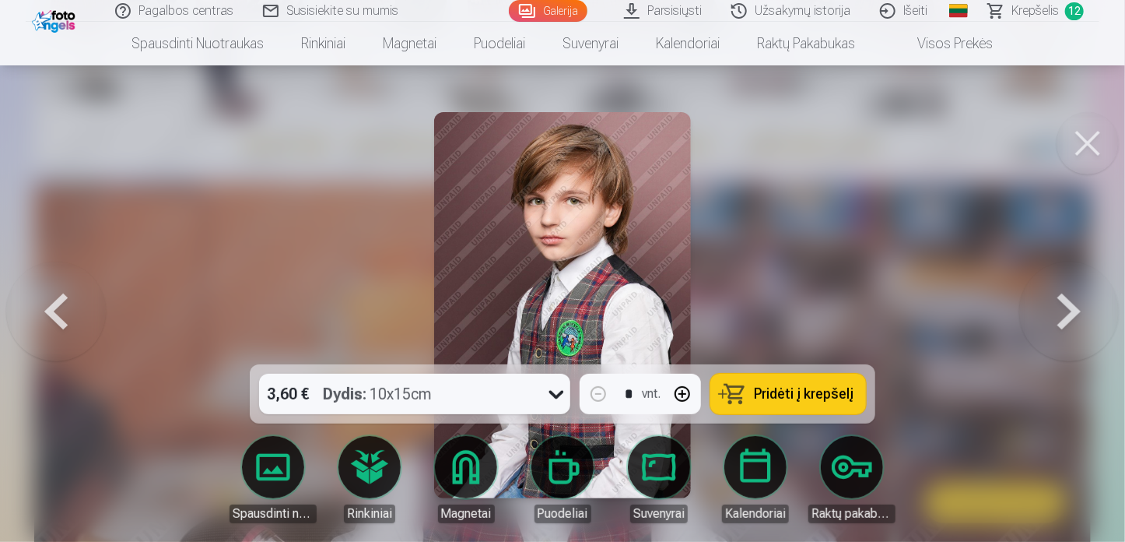
click at [819, 406] on button "Pridėti į krepšelį" at bounding box center [788, 394] width 156 height 40
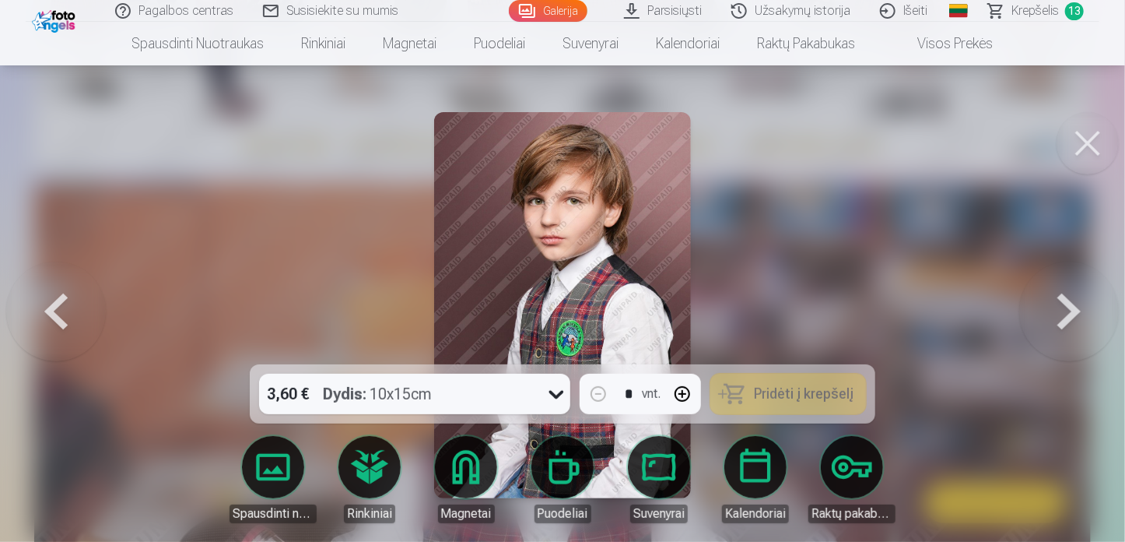
click at [1062, 308] on button at bounding box center [1069, 304] width 100 height 87
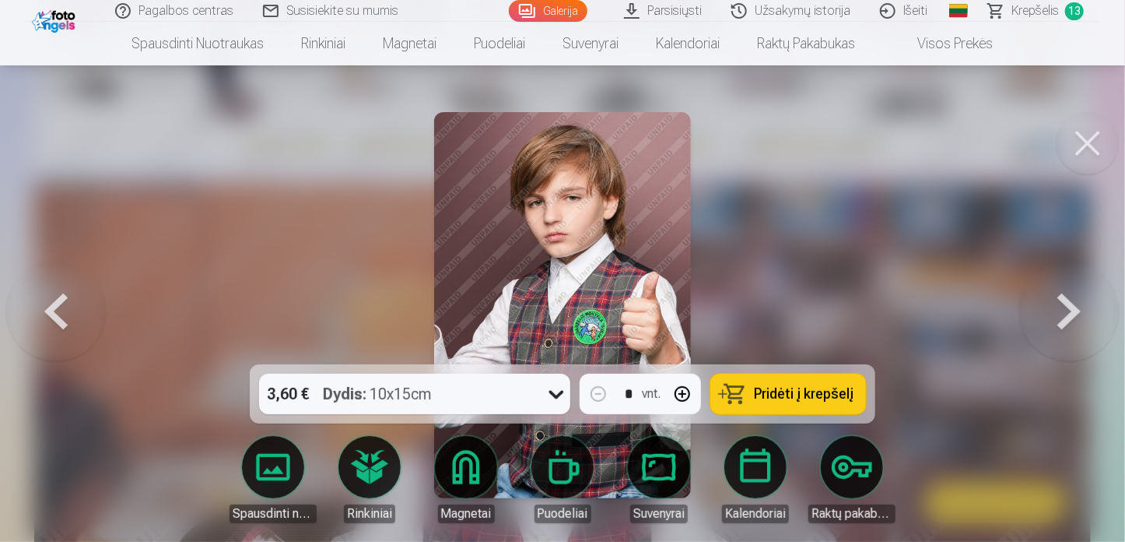
click at [1062, 308] on button at bounding box center [1069, 304] width 100 height 87
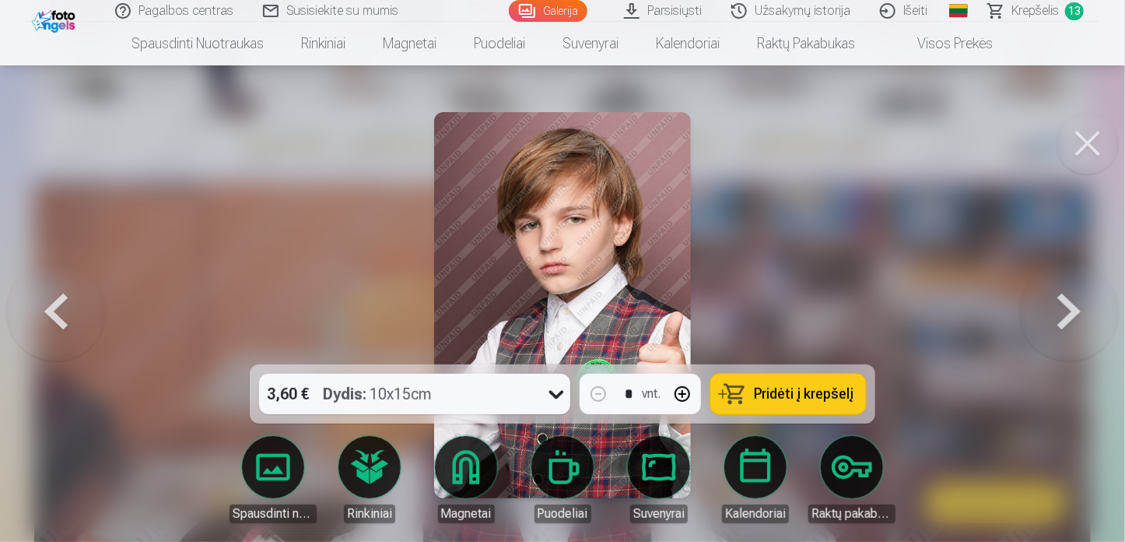
click at [1062, 308] on button at bounding box center [1069, 304] width 100 height 87
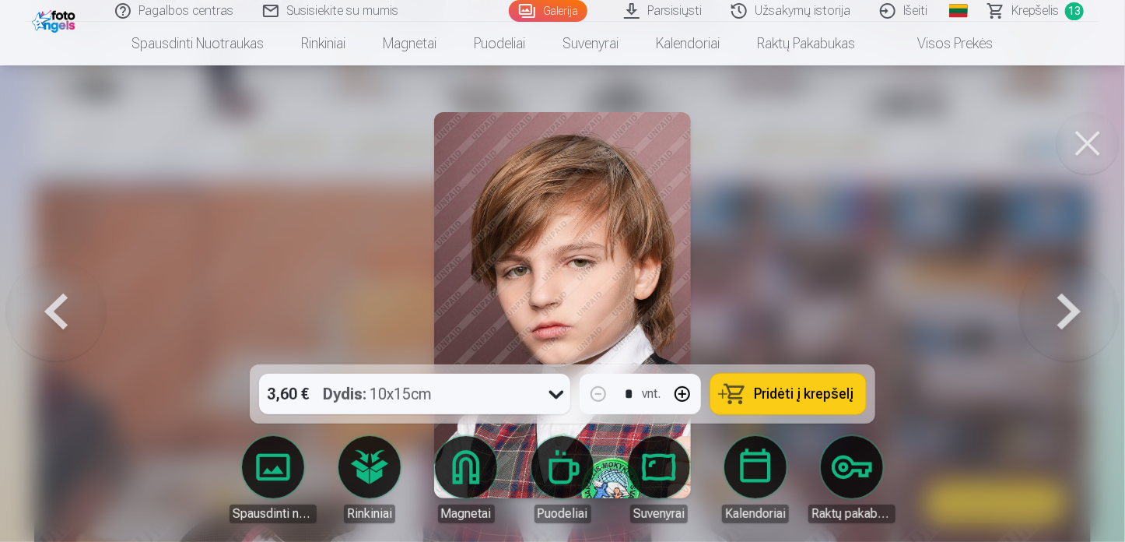
click at [54, 321] on button at bounding box center [56, 304] width 100 height 87
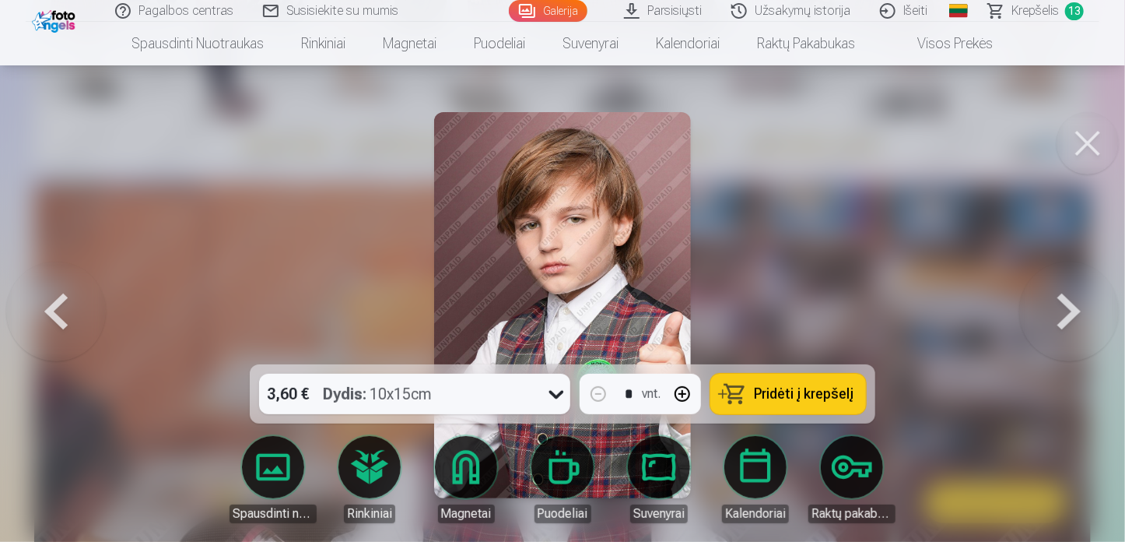
click at [798, 388] on span "Pridėti į krepšelį" at bounding box center [804, 394] width 100 height 14
click at [1068, 324] on button at bounding box center [1069, 304] width 100 height 87
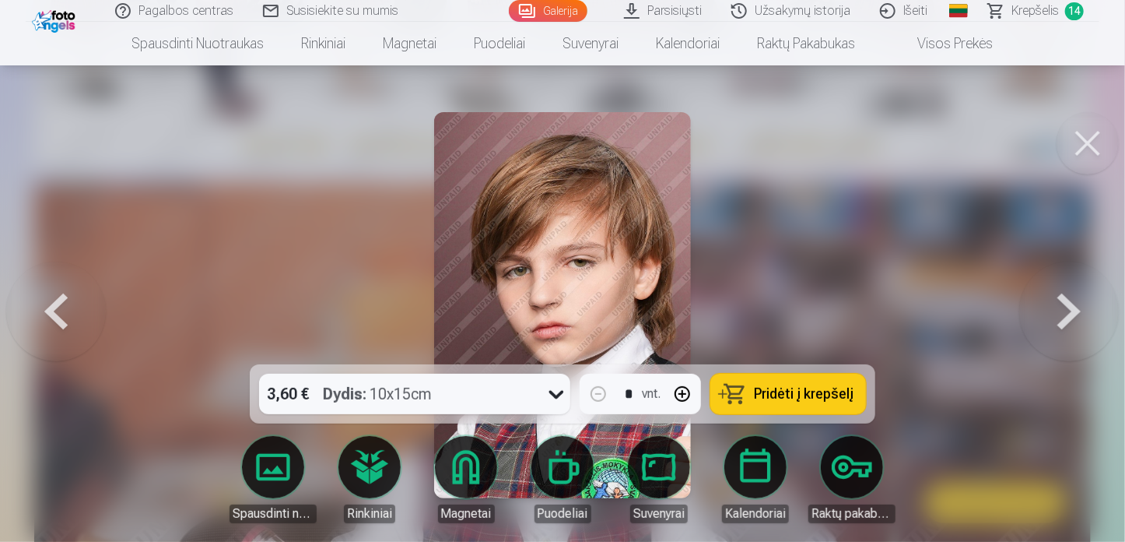
click at [1068, 324] on button at bounding box center [1069, 304] width 100 height 87
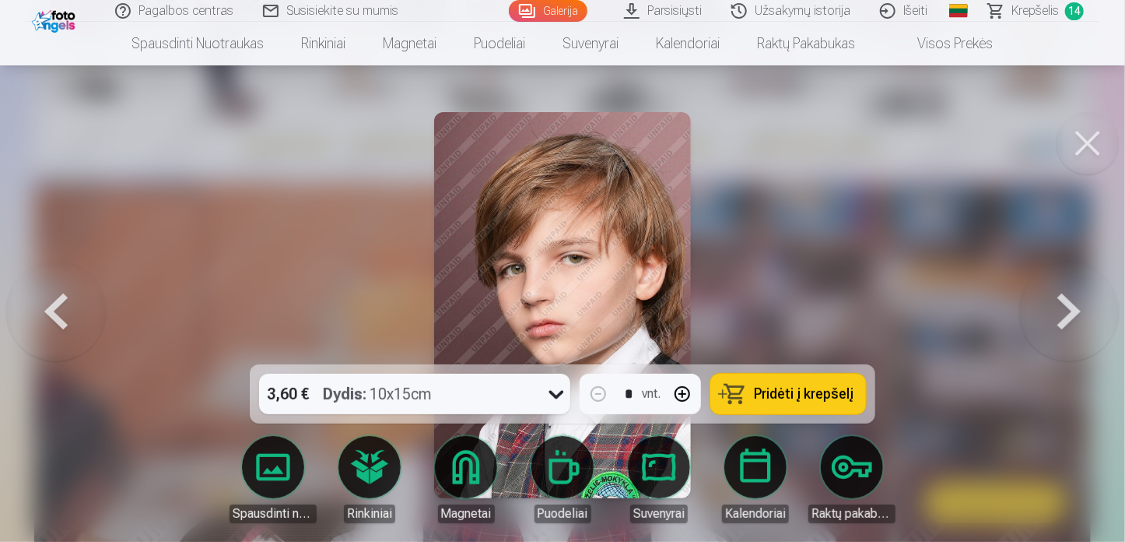
click at [1068, 324] on button at bounding box center [1069, 304] width 100 height 87
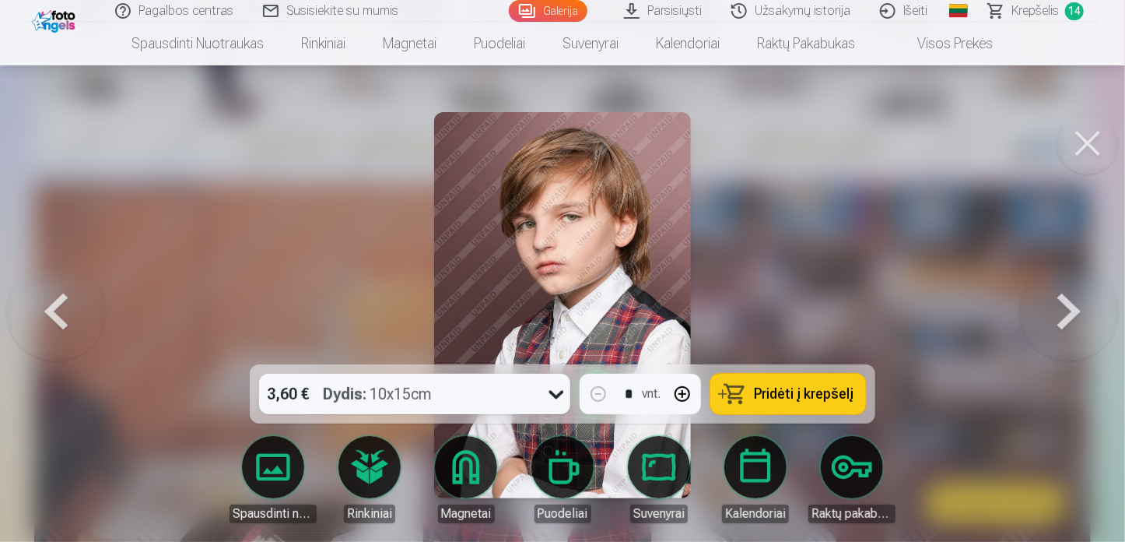
click at [848, 389] on span "Pridėti į krepšelį" at bounding box center [804, 394] width 100 height 14
click at [1061, 304] on button at bounding box center [1069, 304] width 100 height 87
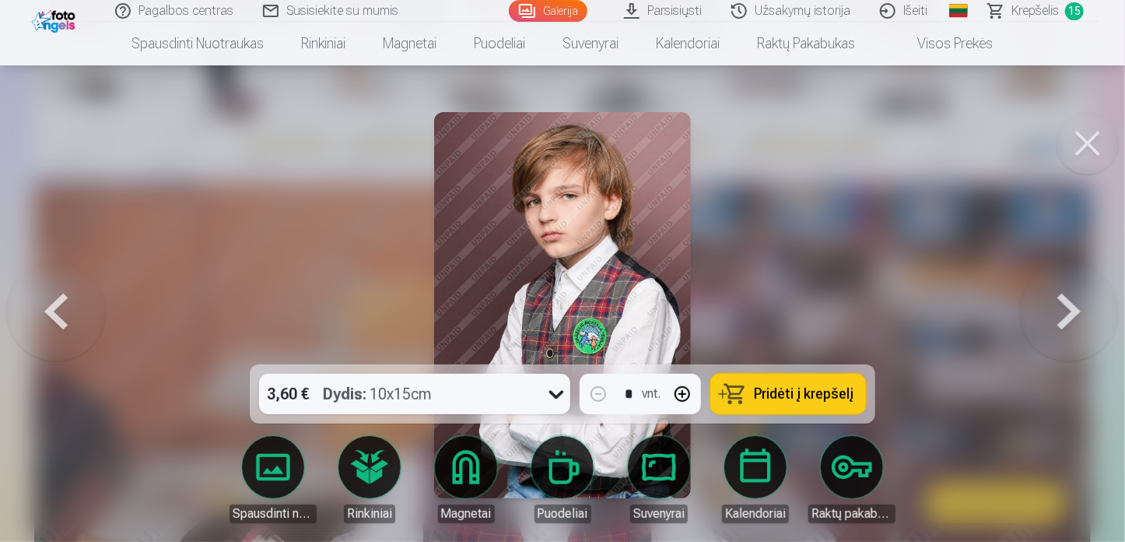
click at [828, 395] on span "Pridėti į krepšelį" at bounding box center [804, 394] width 100 height 14
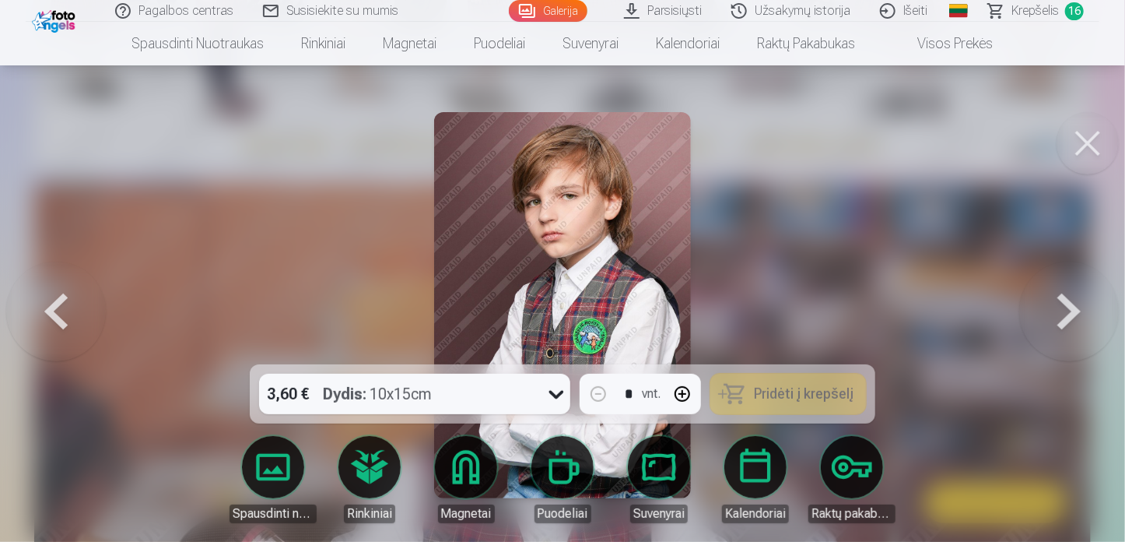
click at [1071, 302] on button at bounding box center [1069, 304] width 100 height 87
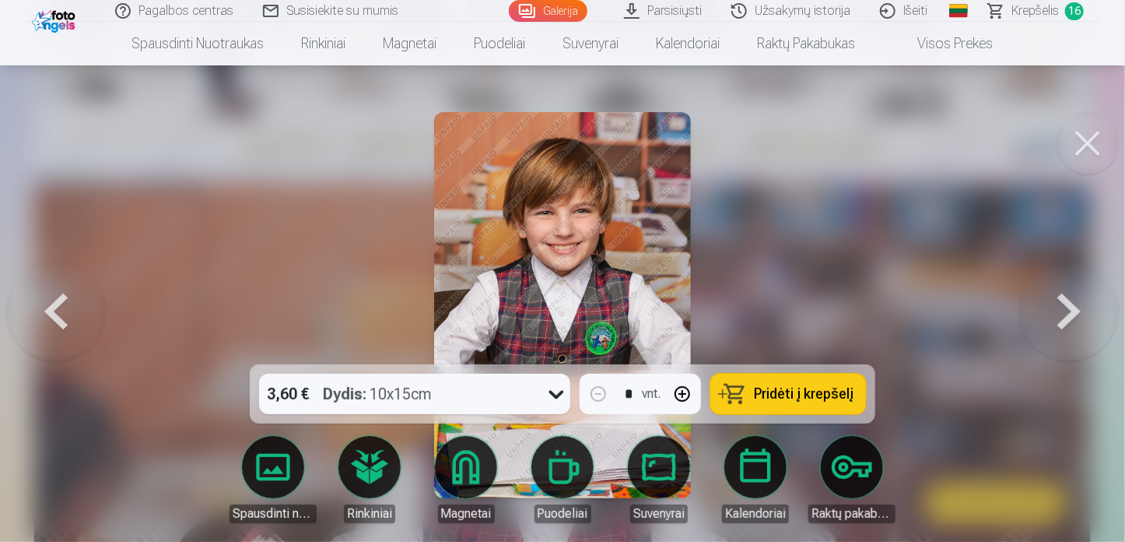
click at [1071, 302] on button at bounding box center [1069, 304] width 100 height 87
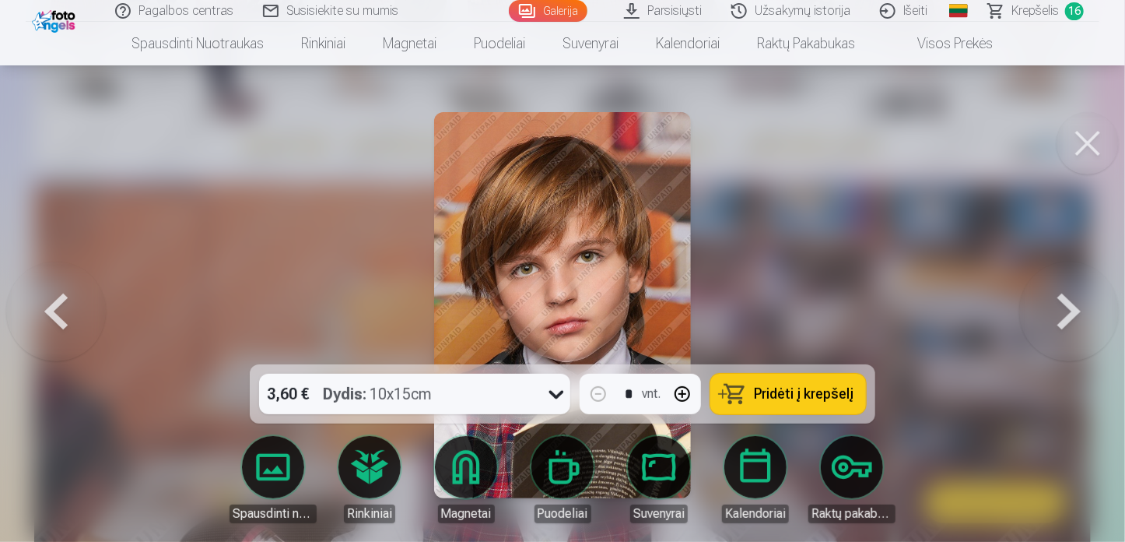
click at [1071, 302] on button at bounding box center [1069, 304] width 100 height 87
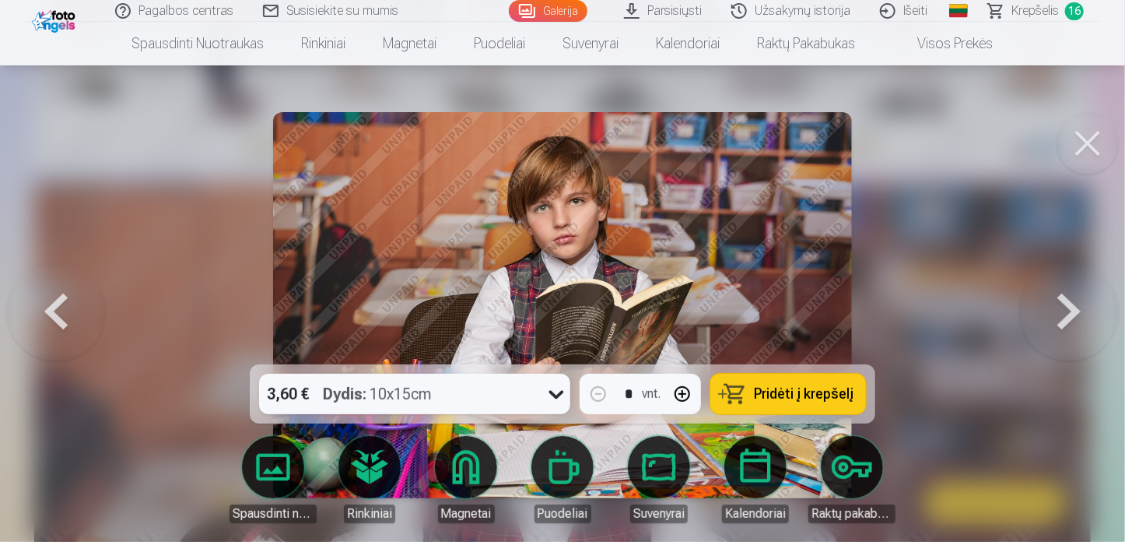
click at [826, 403] on button "Pridėti į krepšelį" at bounding box center [788, 394] width 156 height 40
click at [1065, 308] on button at bounding box center [1069, 304] width 100 height 87
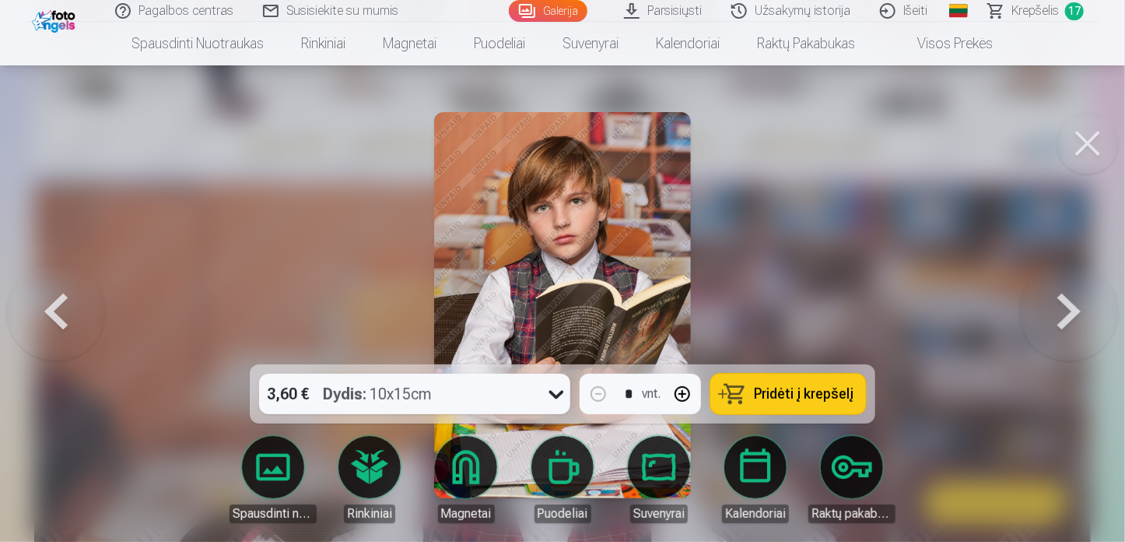
click at [1065, 308] on button at bounding box center [1069, 304] width 100 height 87
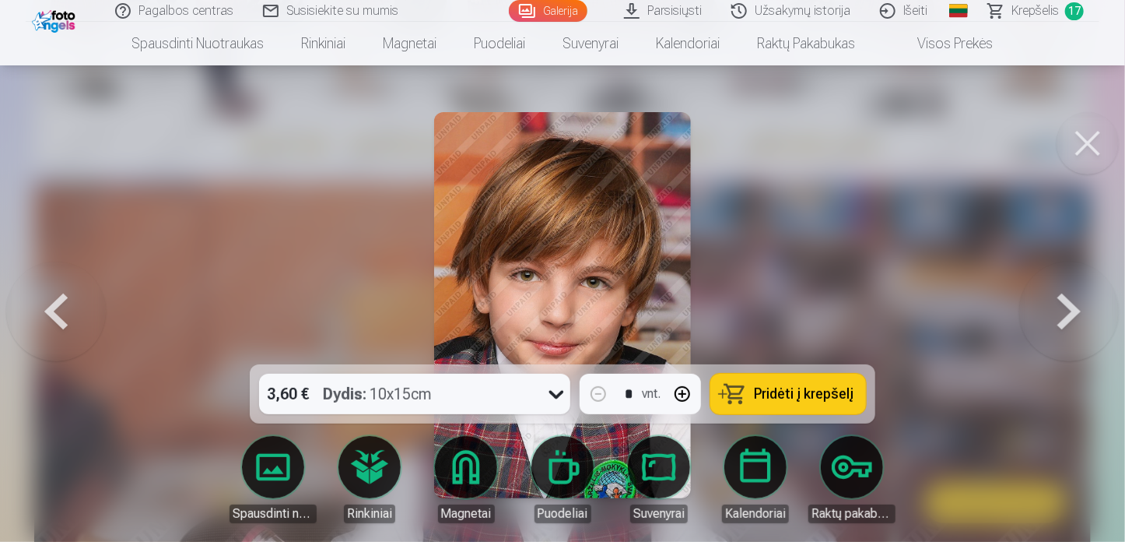
click at [1065, 308] on button at bounding box center [1069, 304] width 100 height 87
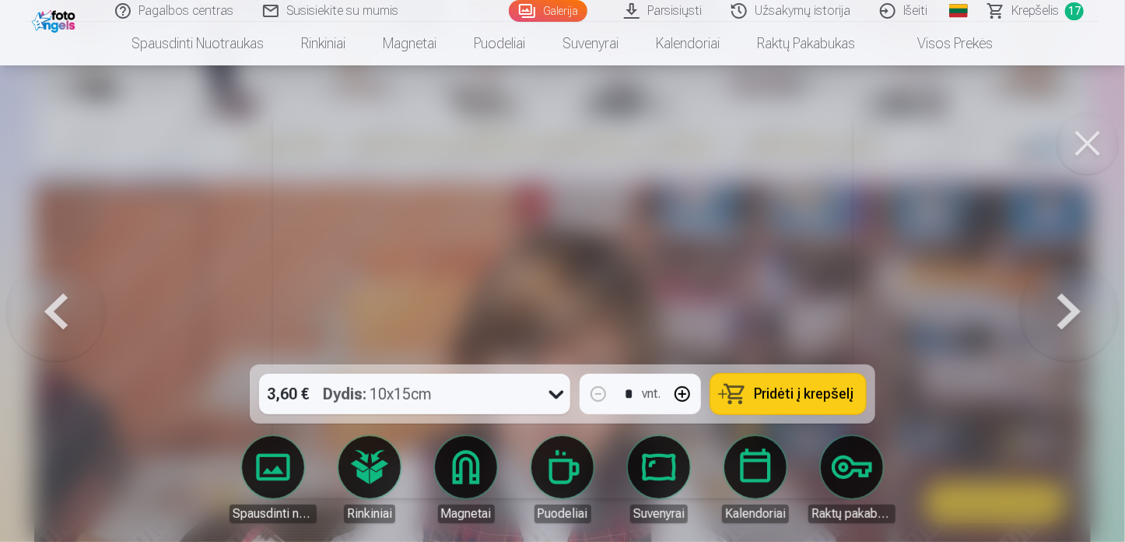
click at [1069, 314] on button at bounding box center [1069, 304] width 100 height 87
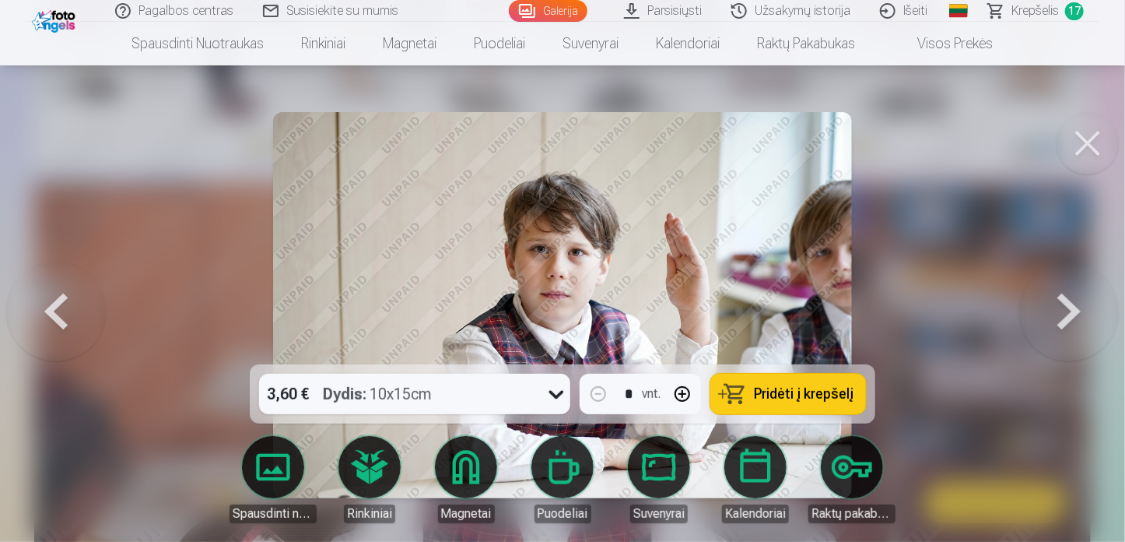
click at [1067, 309] on button at bounding box center [1069, 304] width 100 height 87
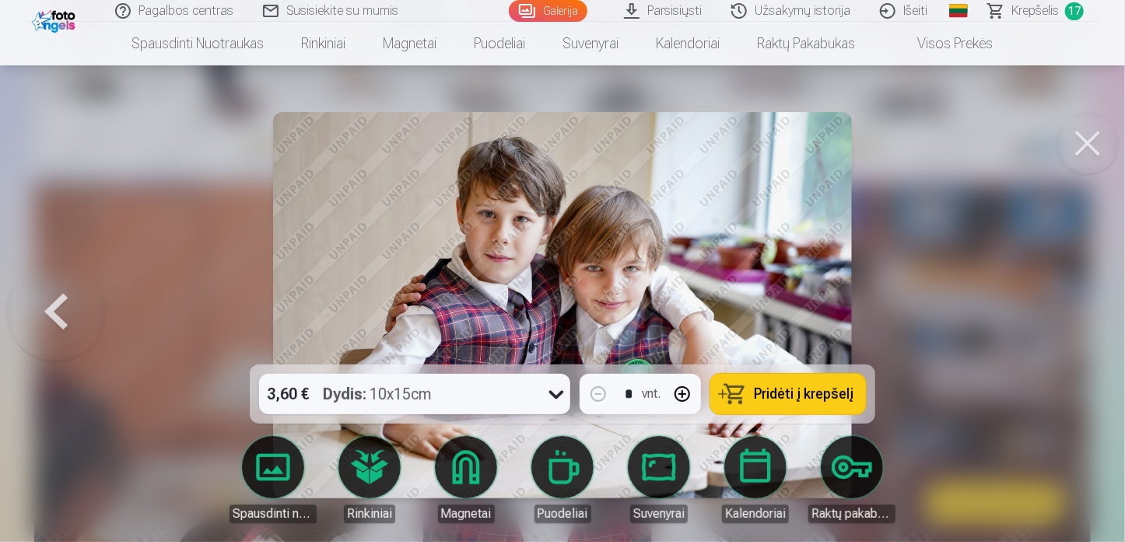
click at [800, 384] on button "Pridėti į krepšelį" at bounding box center [788, 394] width 156 height 40
click at [1030, 12] on span "Krepšelis" at bounding box center [1035, 11] width 47 height 19
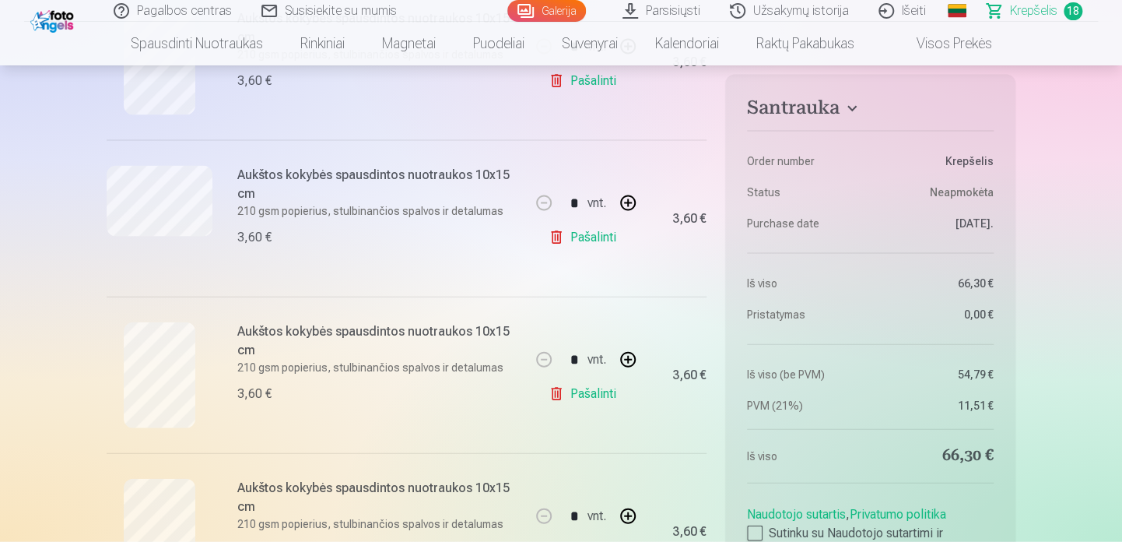
scroll to position [1556, 0]
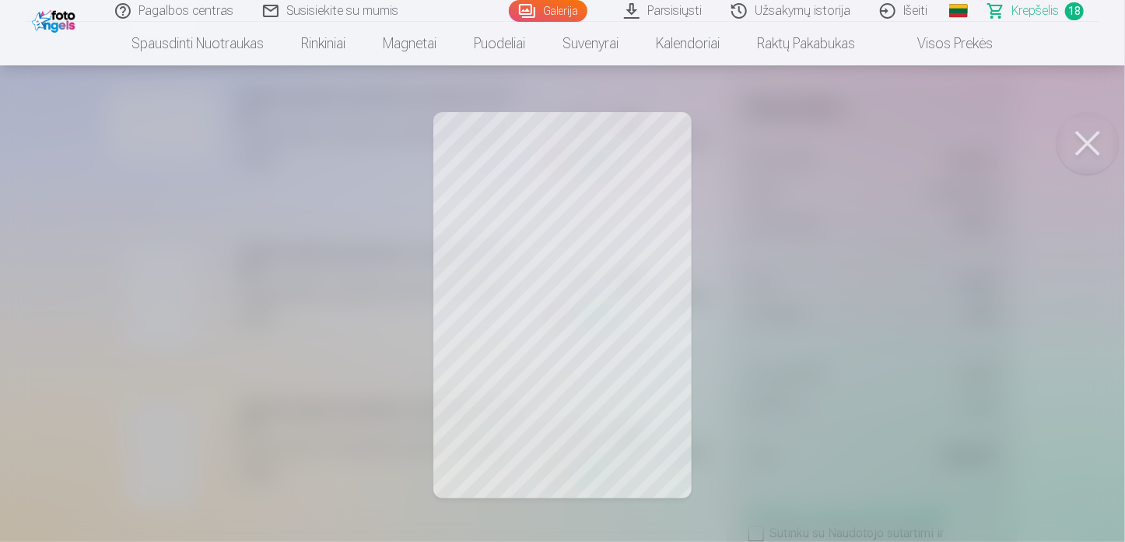
click at [1095, 132] on button at bounding box center [1088, 143] width 62 height 62
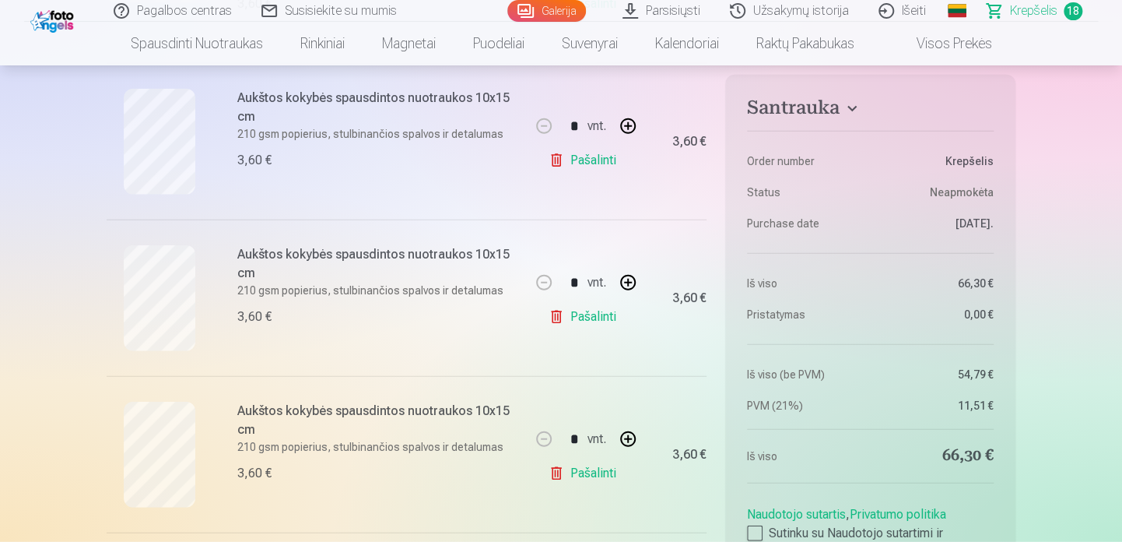
scroll to position [1790, 0]
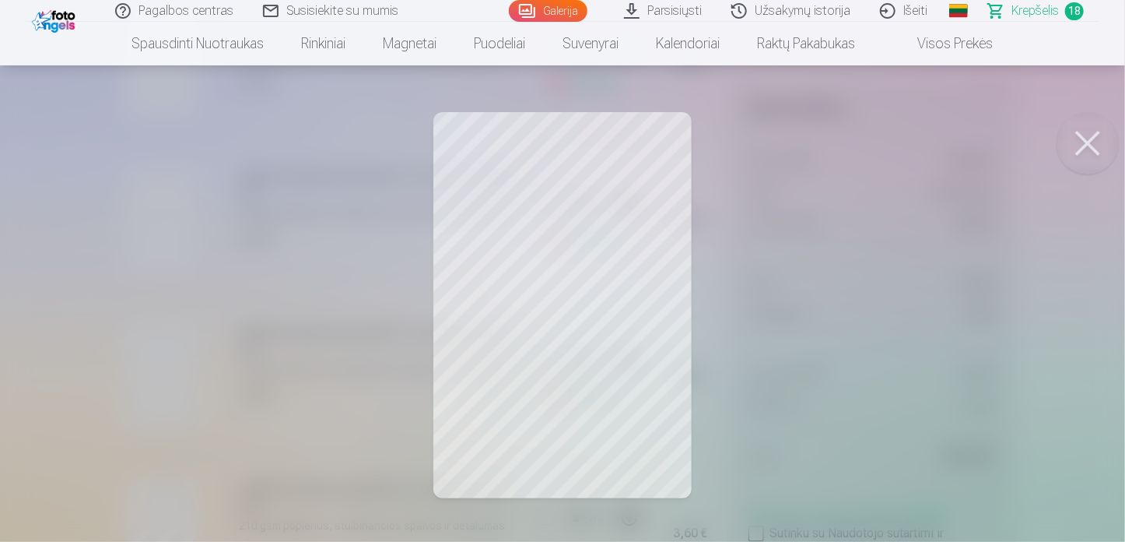
click at [1093, 144] on button at bounding box center [1088, 143] width 62 height 62
click at [1094, 147] on button at bounding box center [1088, 143] width 62 height 62
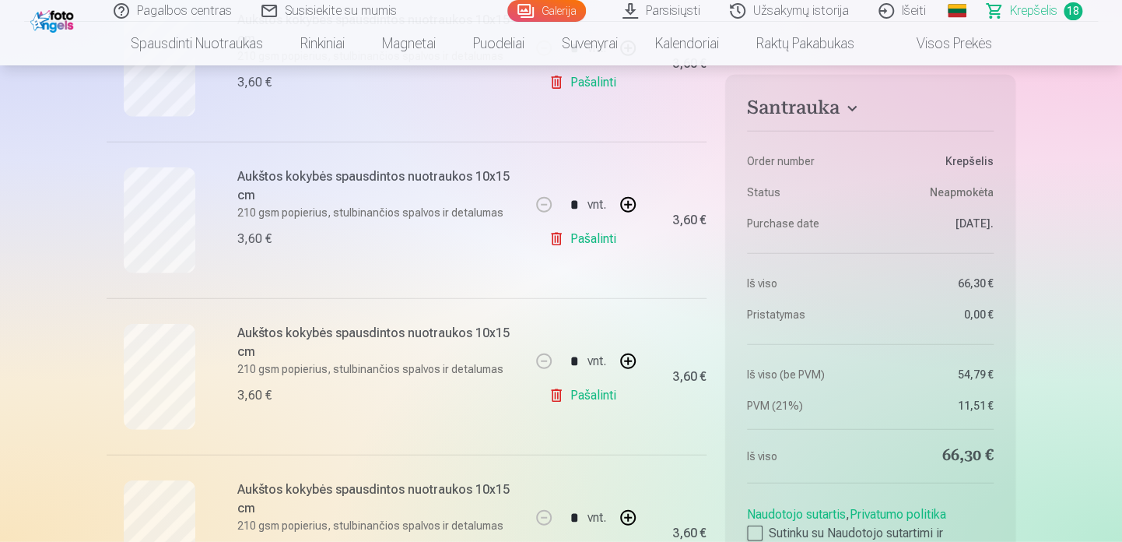
click at [588, 394] on link "Pašalinti" at bounding box center [586, 395] width 74 height 31
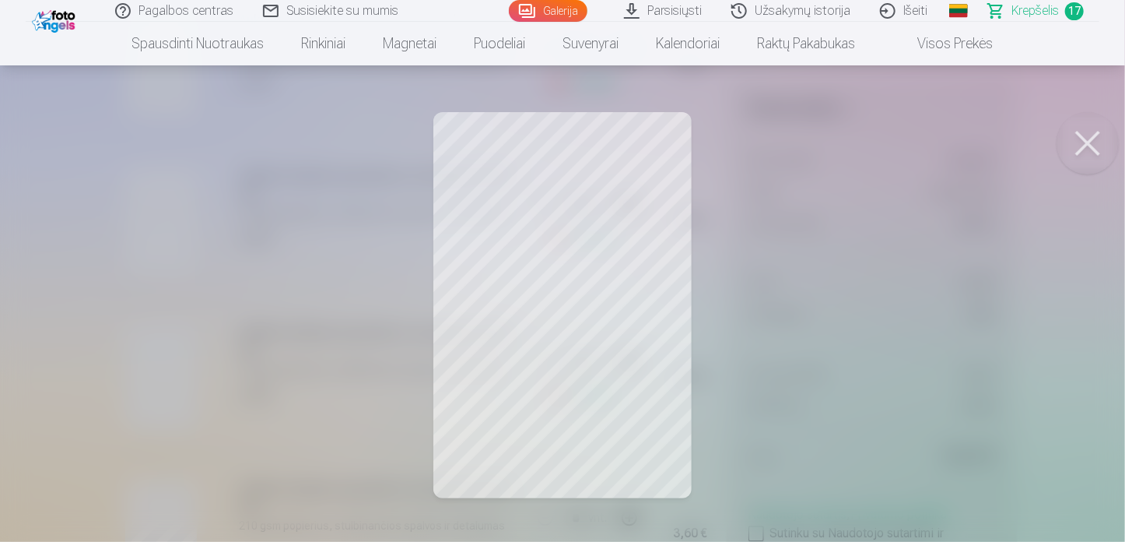
click at [1093, 129] on button at bounding box center [1088, 143] width 62 height 62
click at [1072, 130] on button at bounding box center [1088, 143] width 62 height 62
click at [1082, 139] on button at bounding box center [1088, 143] width 62 height 62
click at [1093, 139] on button at bounding box center [1088, 143] width 62 height 62
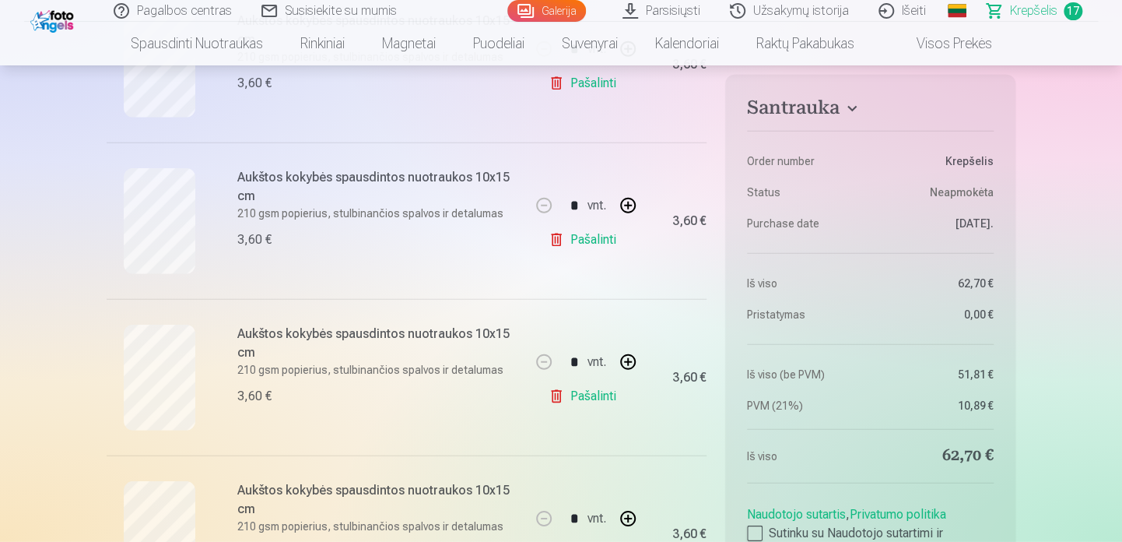
scroll to position [2023, 0]
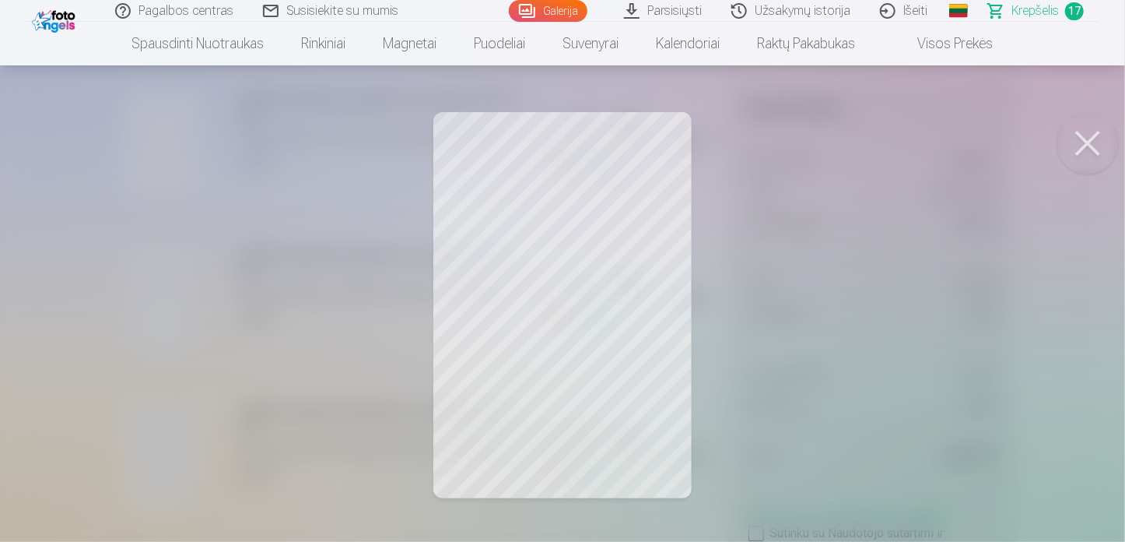
click at [1089, 152] on button at bounding box center [1088, 143] width 62 height 62
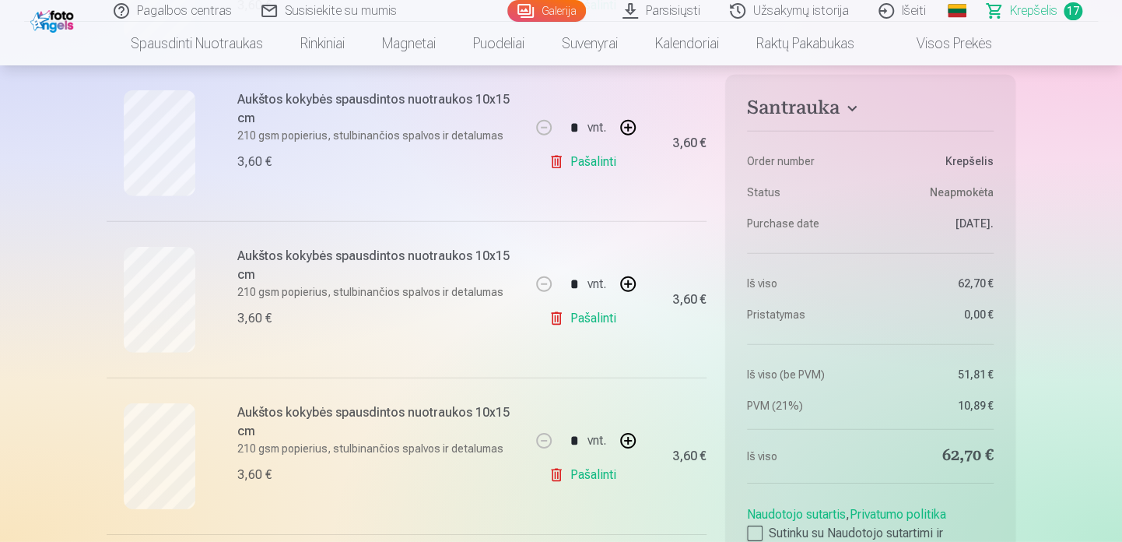
click at [588, 311] on link "Pašalinti" at bounding box center [586, 318] width 74 height 31
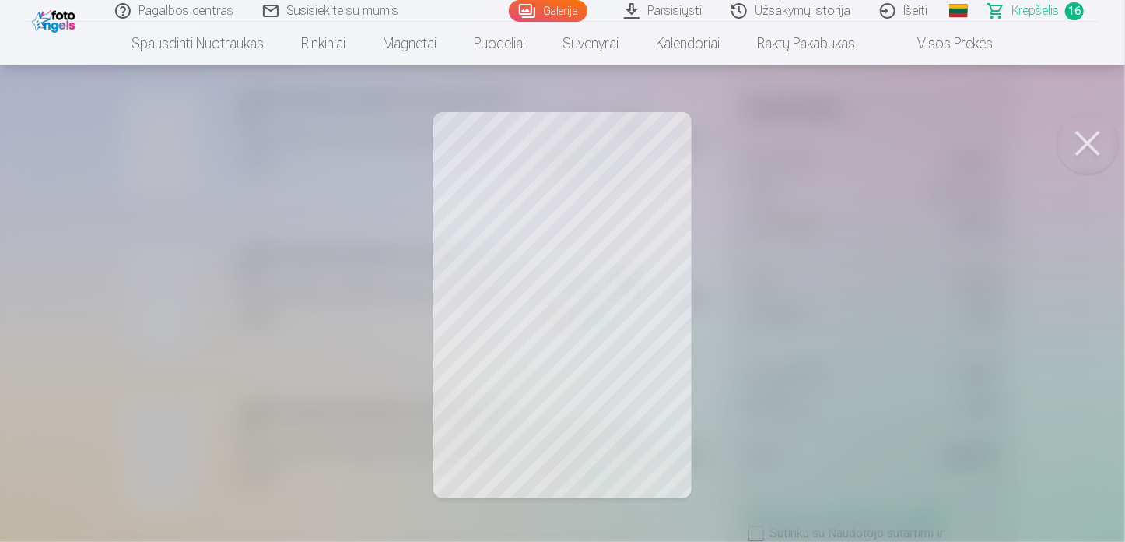
click at [1078, 146] on button at bounding box center [1088, 143] width 62 height 62
click at [1080, 146] on button at bounding box center [1088, 143] width 62 height 62
click at [1080, 139] on button at bounding box center [1088, 143] width 62 height 62
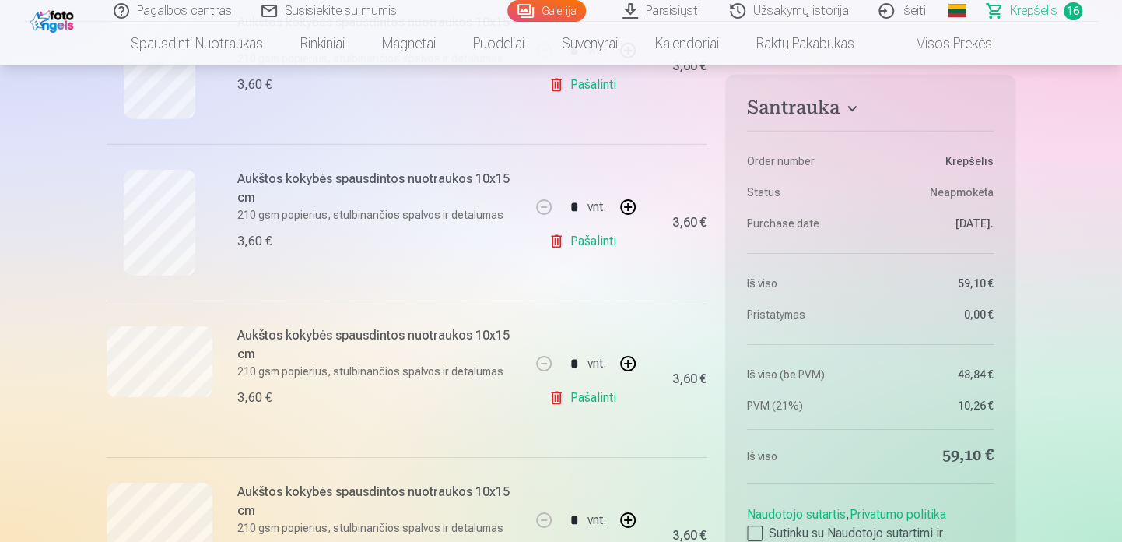
scroll to position [2179, 0]
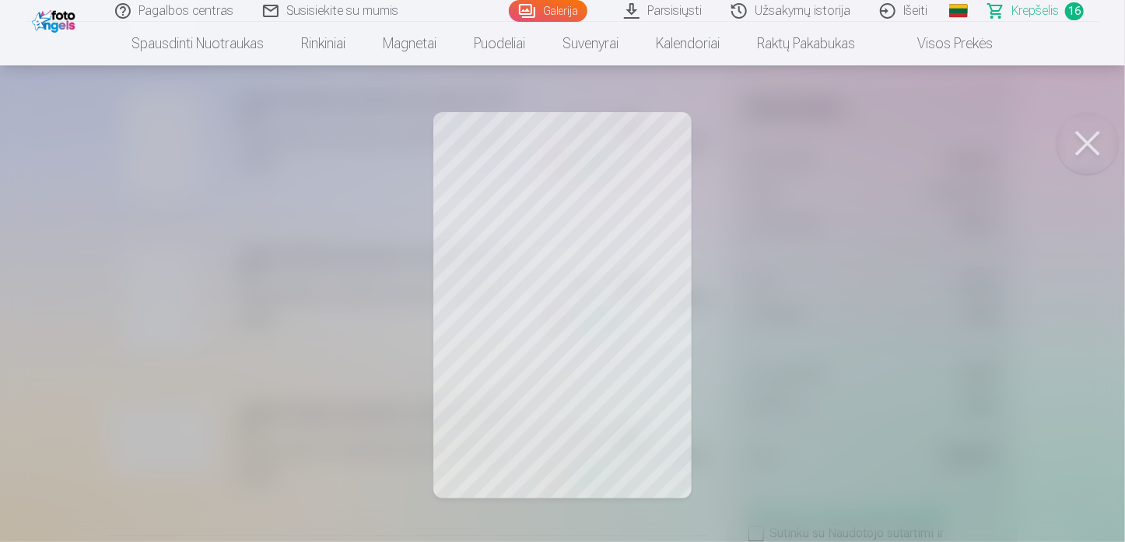
click at [1096, 140] on button at bounding box center [1088, 143] width 62 height 62
click at [1079, 146] on button at bounding box center [1088, 143] width 62 height 62
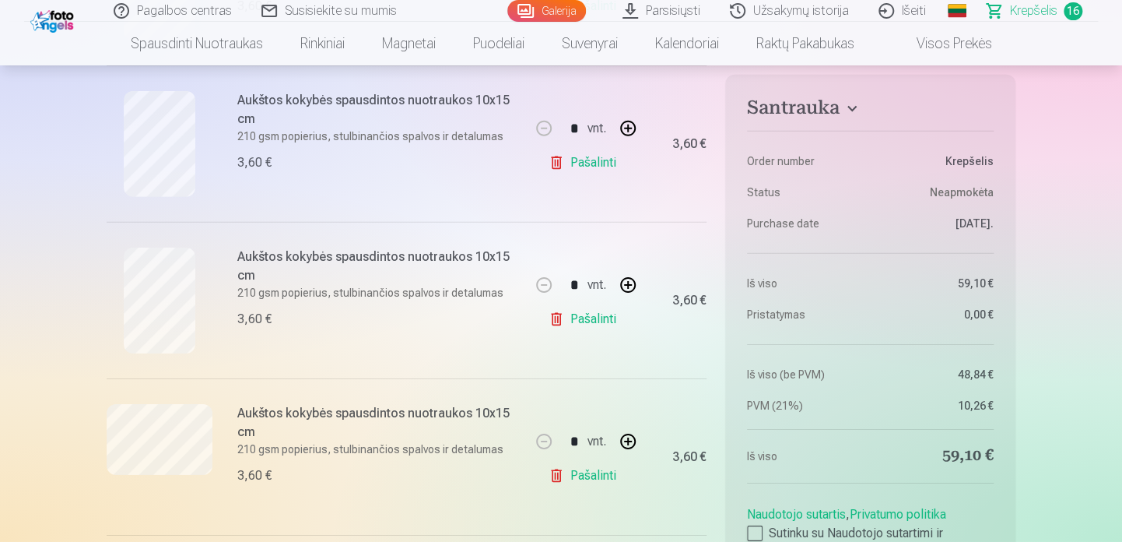
click at [589, 320] on link "Pašalinti" at bounding box center [586, 318] width 74 height 31
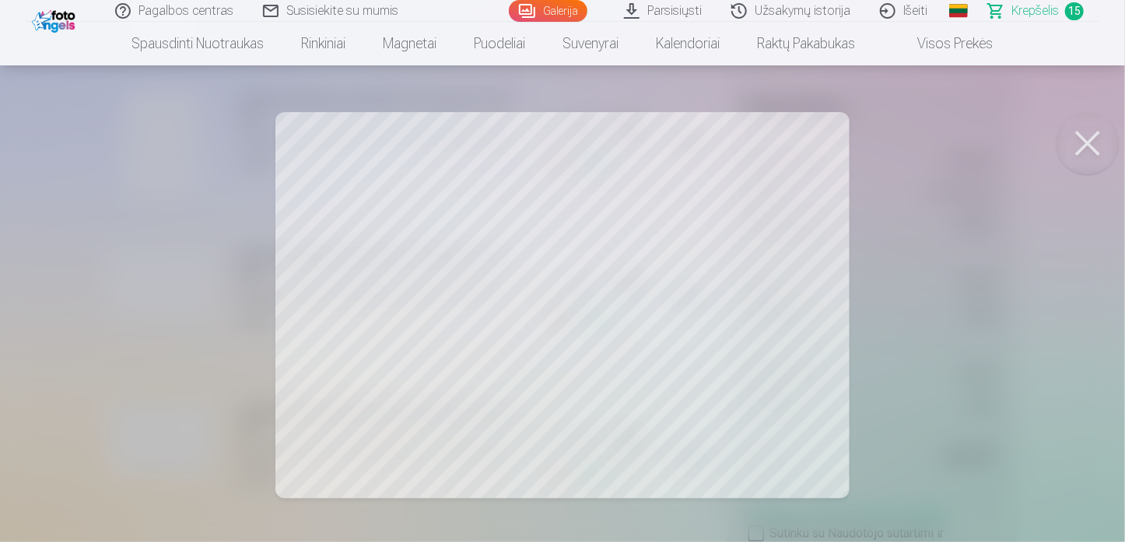
click at [1096, 155] on button at bounding box center [1088, 143] width 62 height 62
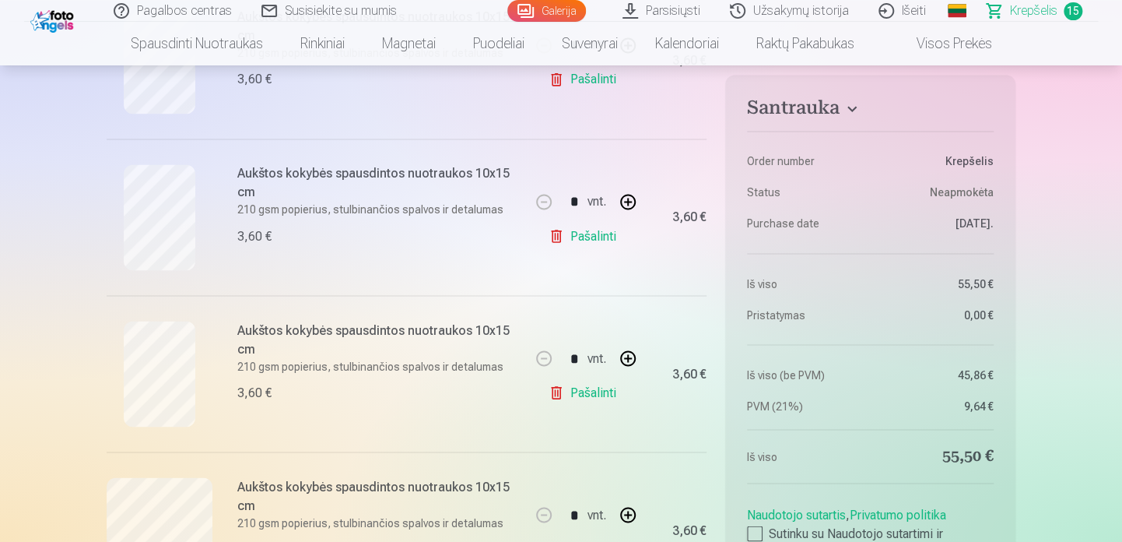
scroll to position [934, 0]
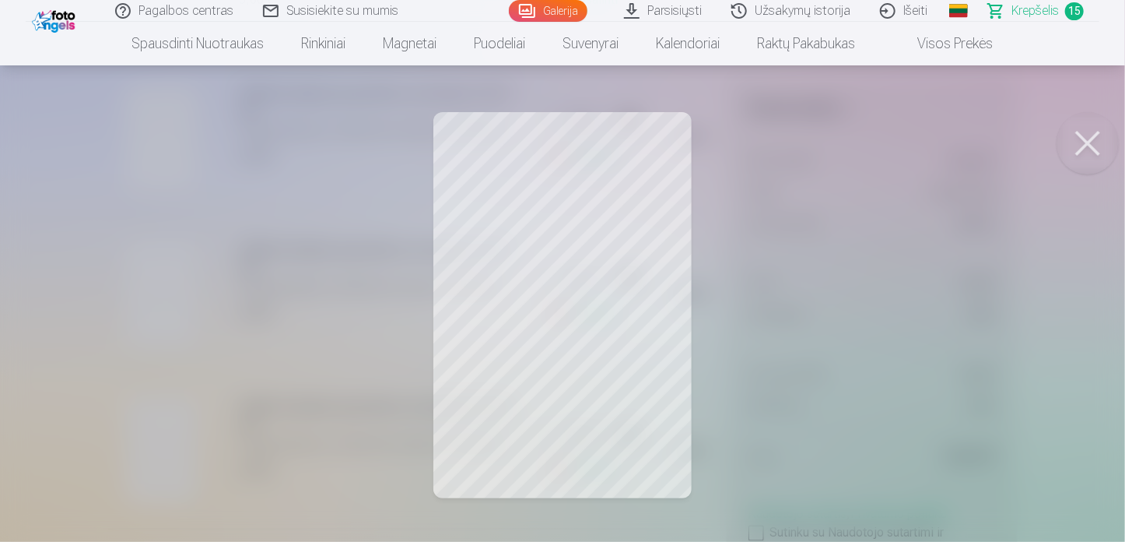
click at [1104, 137] on button at bounding box center [1088, 143] width 62 height 62
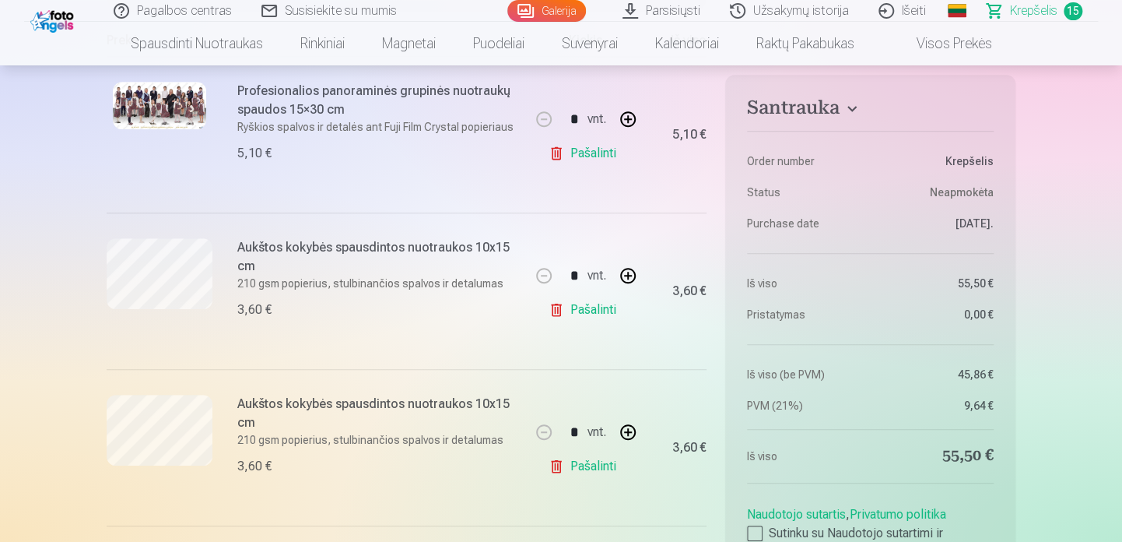
scroll to position [78, 0]
